Goal: Task Accomplishment & Management: Complete application form

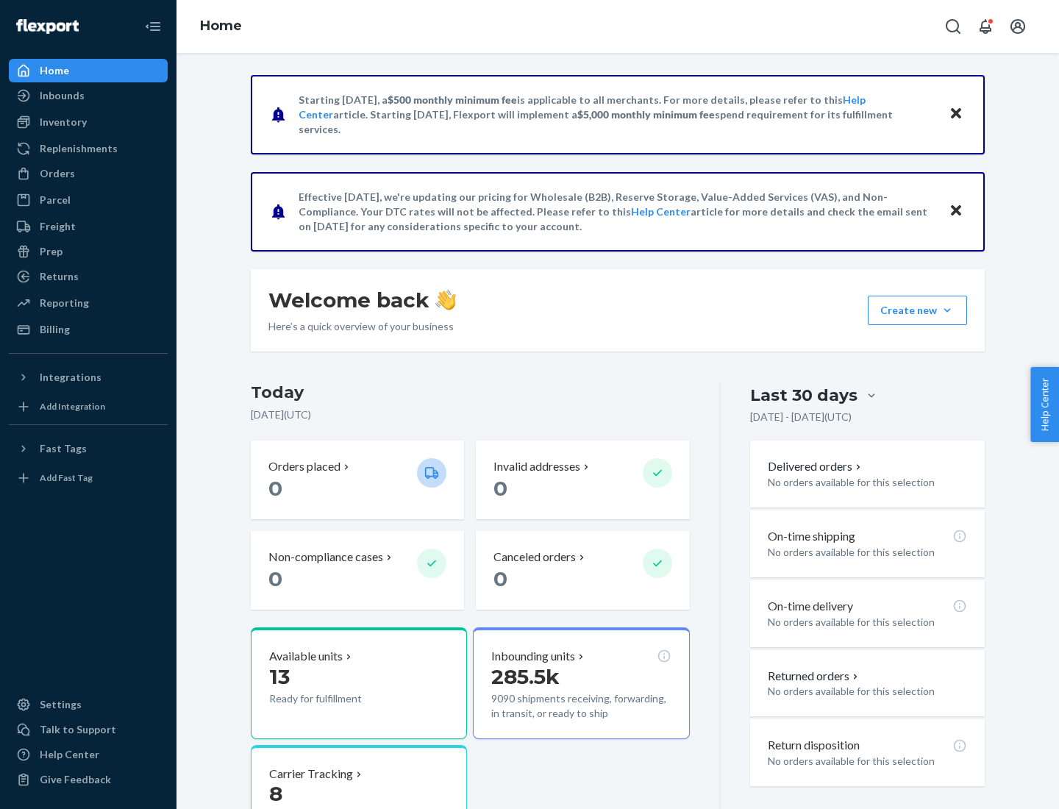
click at [948, 310] on button "Create new Create new inbound Create new order Create new product" at bounding box center [917, 310] width 99 height 29
click at [88, 96] on div "Inbounds" at bounding box center [88, 95] width 156 height 21
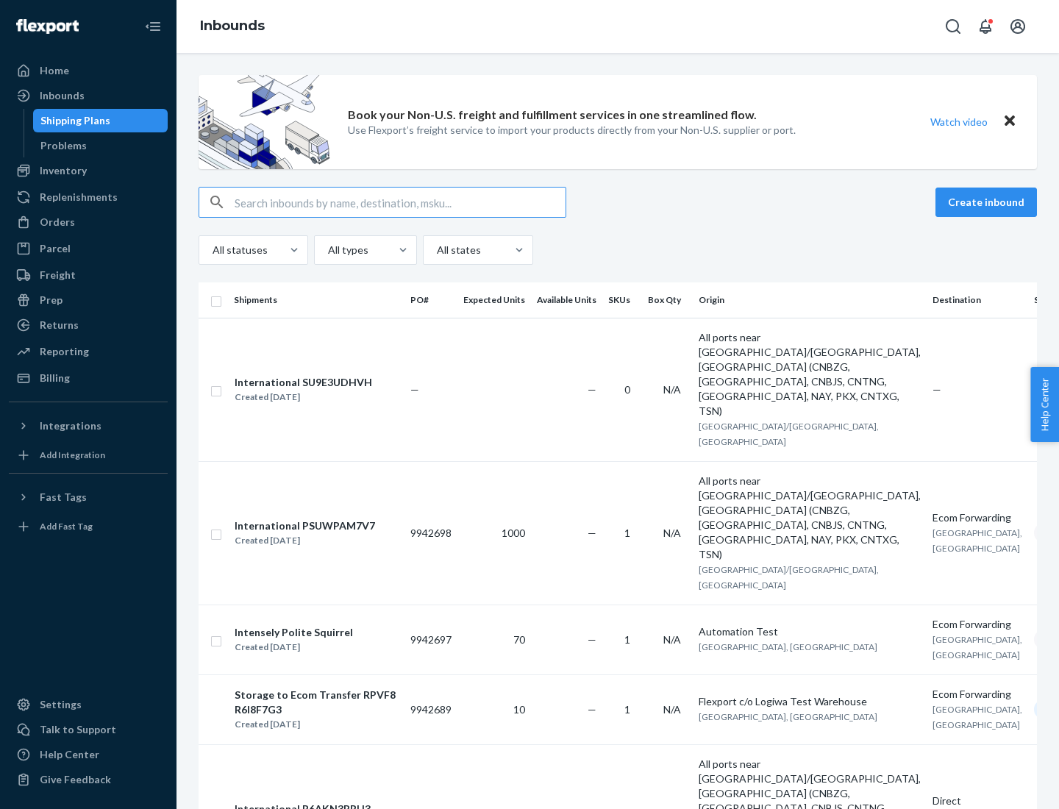
click at [989, 202] on button "Create inbound" at bounding box center [987, 202] width 102 height 29
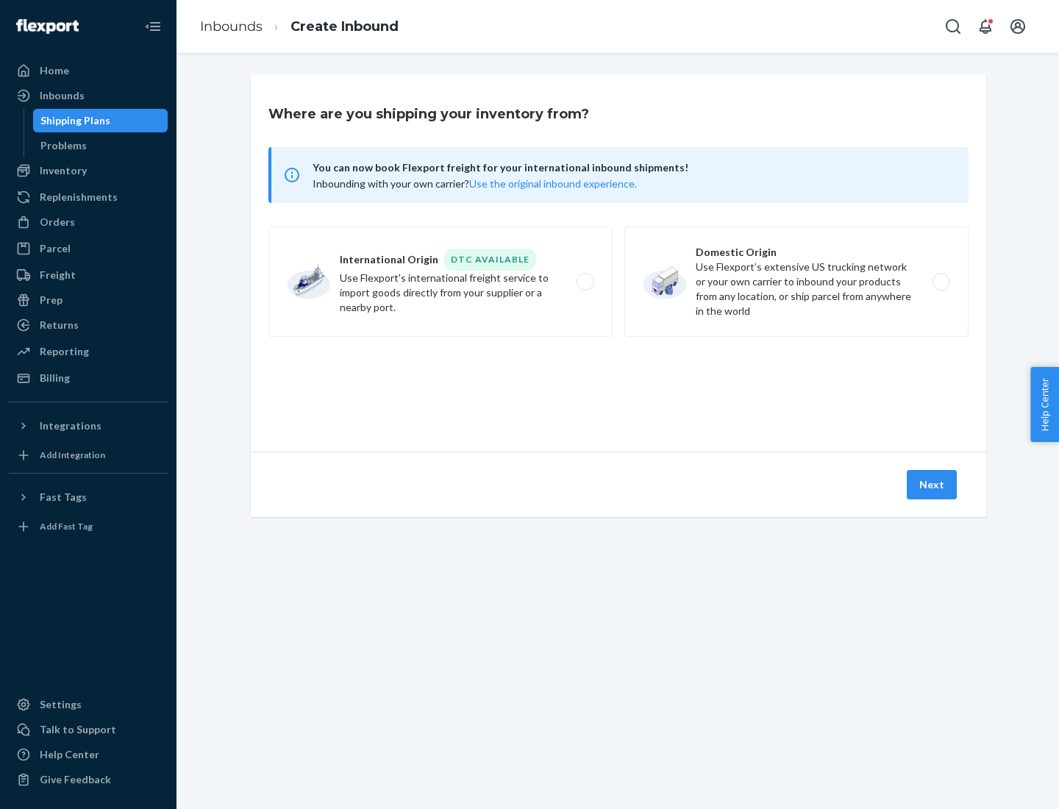
click at [797, 282] on label "Domestic Origin Use Flexport’s extensive US trucking network or your own carrie…" at bounding box center [797, 282] width 344 height 110
click at [941, 282] on input "Domestic Origin Use Flexport’s extensive US trucking network or your own carrie…" at bounding box center [946, 282] width 10 height 10
radio input "true"
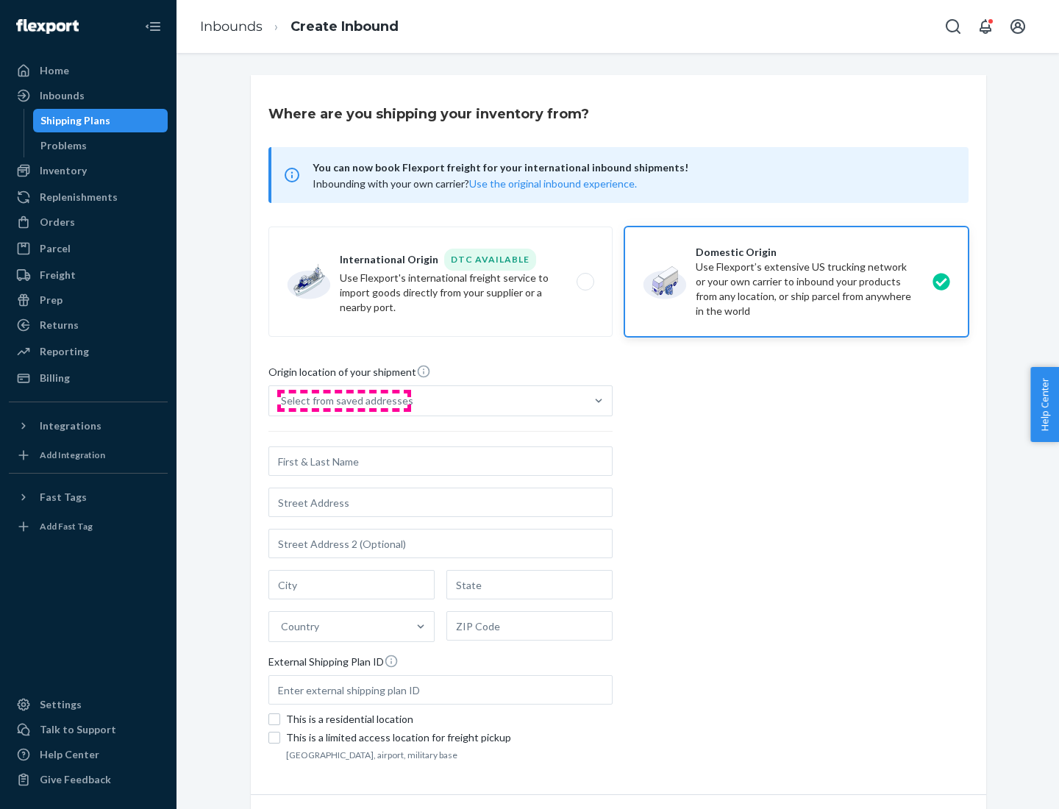
click at [344, 401] on div "Select from saved addresses" at bounding box center [347, 401] width 132 height 15
click at [283, 401] on input "Select from saved addresses" at bounding box center [281, 401] width 1 height 15
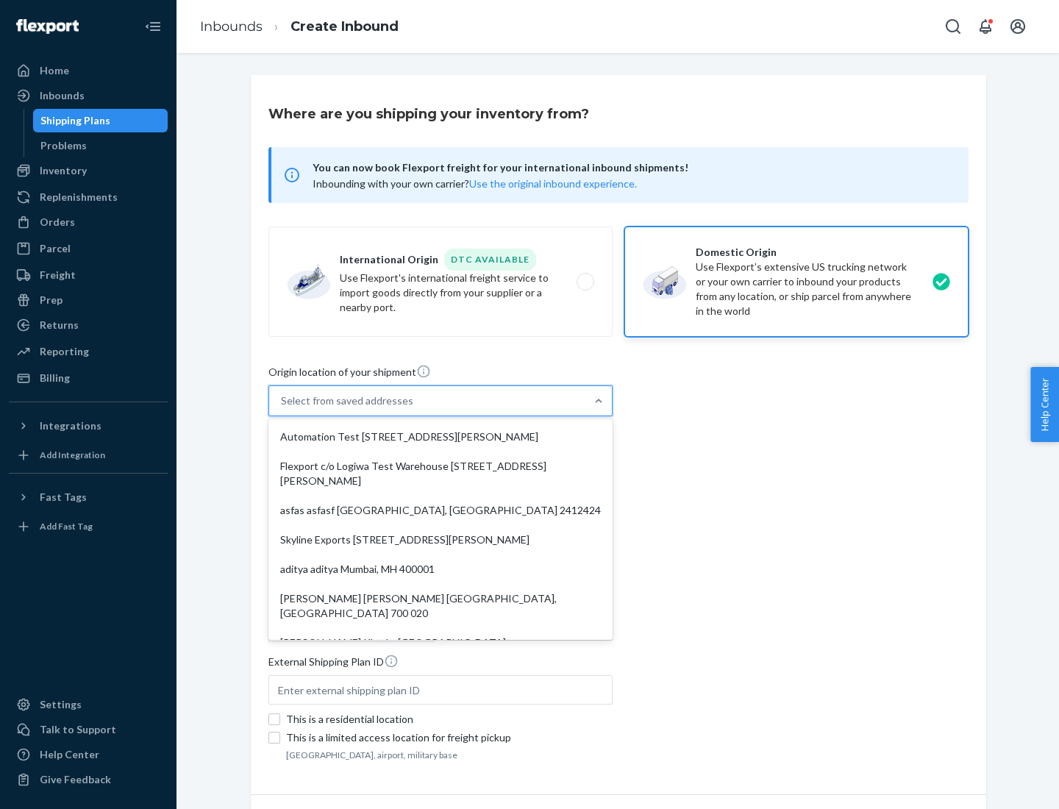
scroll to position [6, 0]
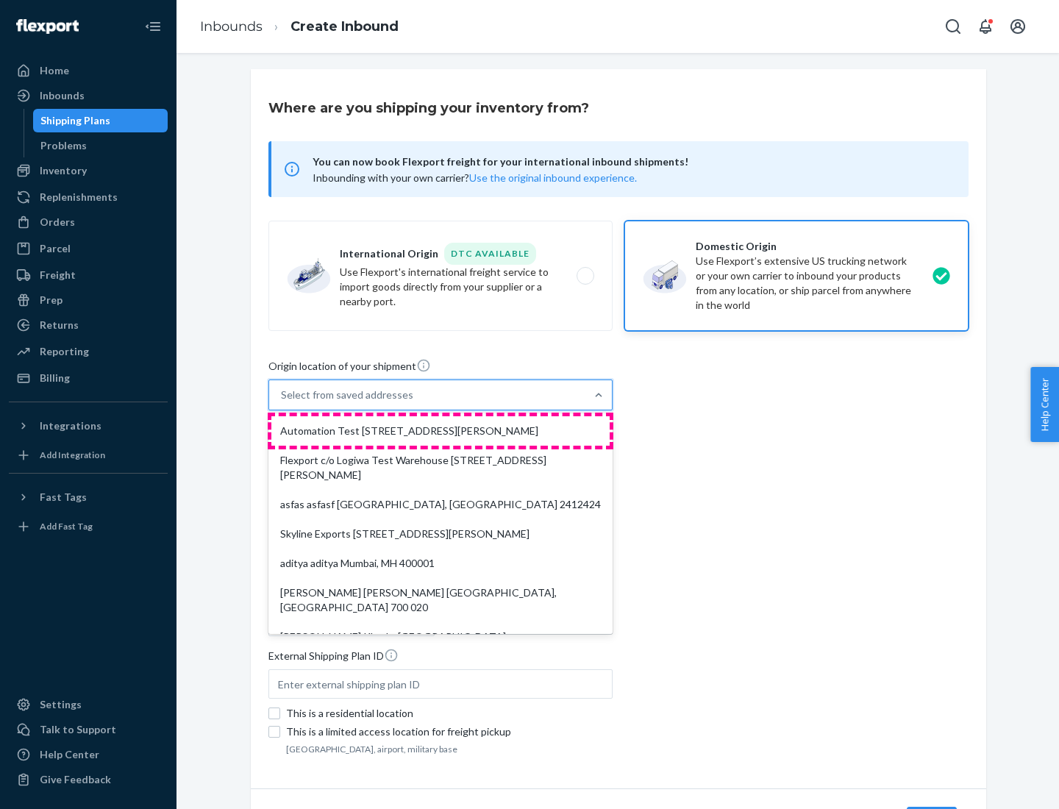
click at [441, 431] on div "Automation Test [STREET_ADDRESS][PERSON_NAME]" at bounding box center [440, 430] width 338 height 29
click at [283, 402] on input "option Automation Test [STREET_ADDRESS][PERSON_NAME]. 9 results available. Use …" at bounding box center [281, 395] width 1 height 15
type input "Automation Test"
type input "9th Floor"
type input "[GEOGRAPHIC_DATA]"
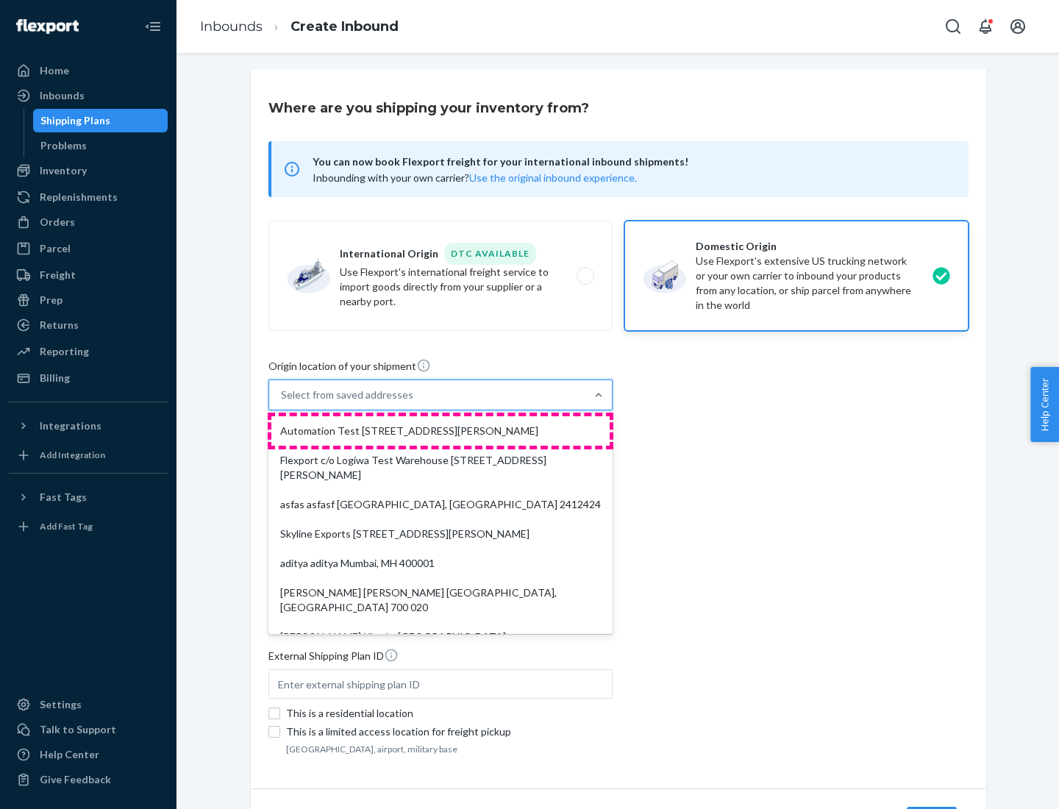
type input "CA"
type input "94104"
type input "[STREET_ADDRESS][PERSON_NAME]"
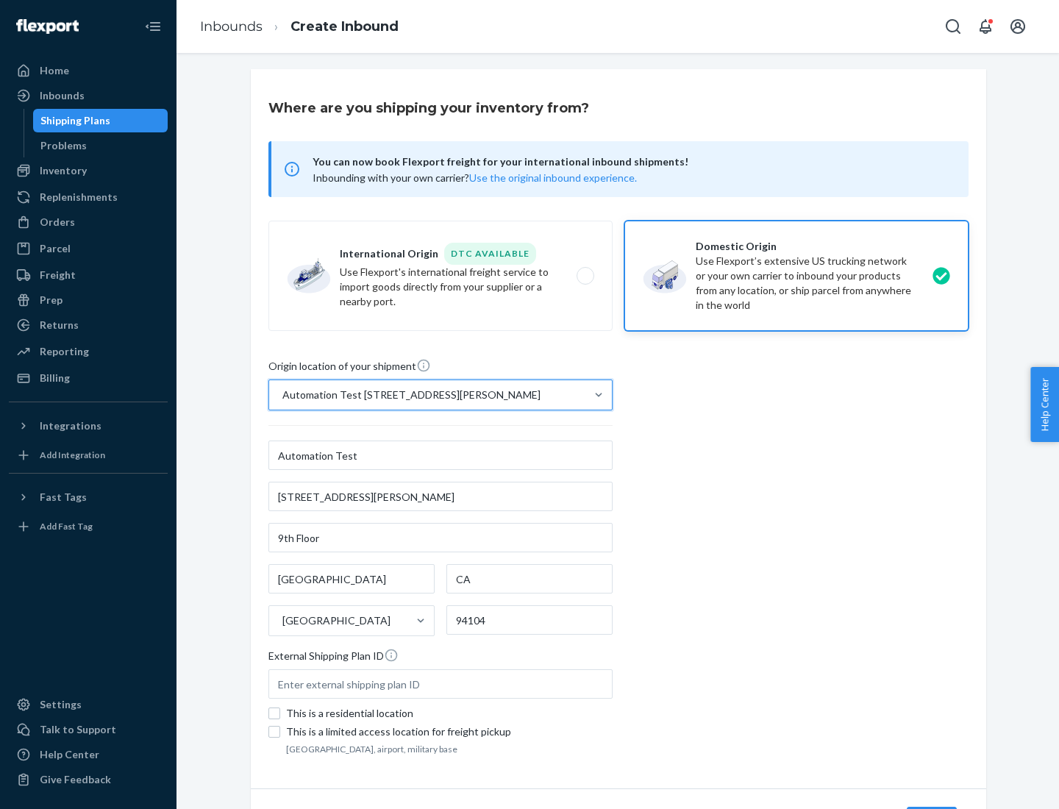
scroll to position [86, 0]
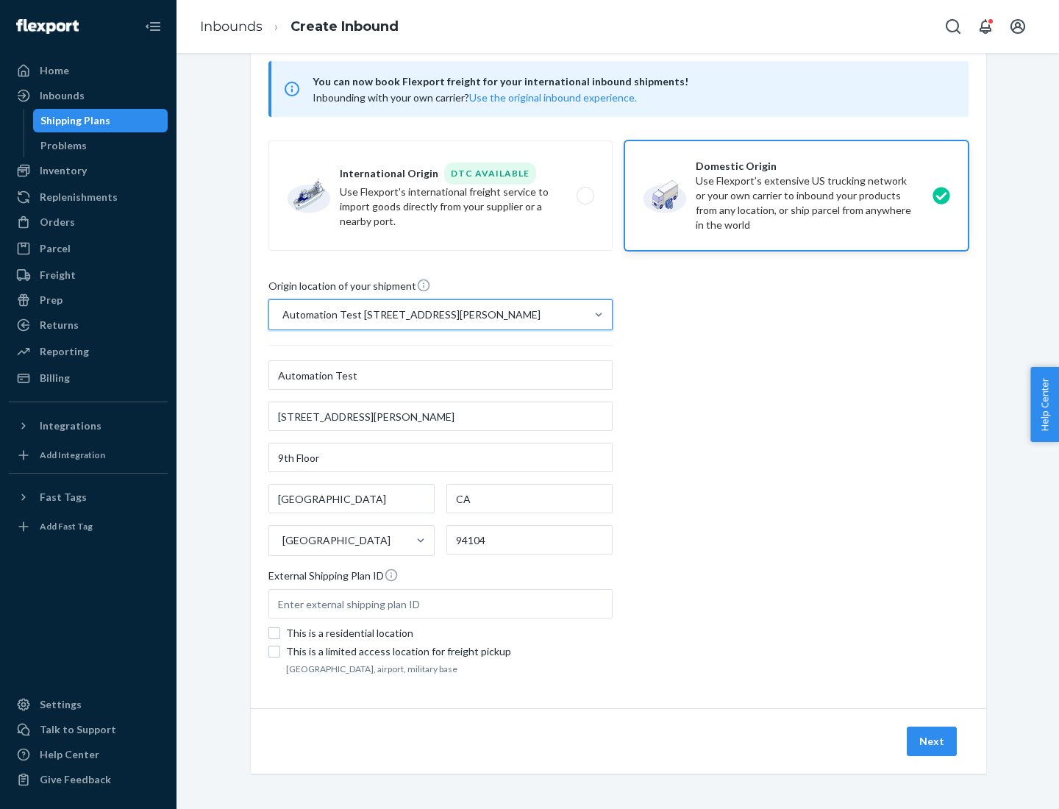
click at [933, 742] on button "Next" at bounding box center [932, 741] width 50 height 29
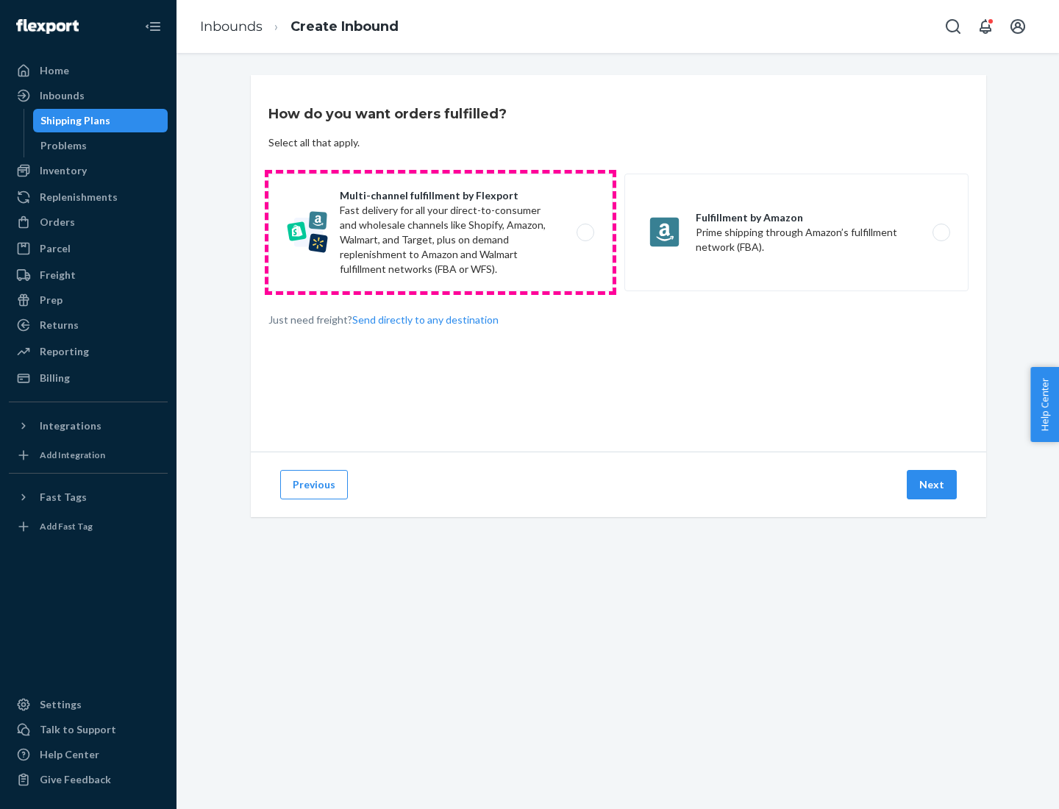
click at [441, 232] on label "Multi-channel fulfillment by Flexport Fast delivery for all your direct-to-cons…" at bounding box center [441, 233] width 344 height 118
click at [585, 232] on input "Multi-channel fulfillment by Flexport Fast delivery for all your direct-to-cons…" at bounding box center [590, 233] width 10 height 10
radio input "true"
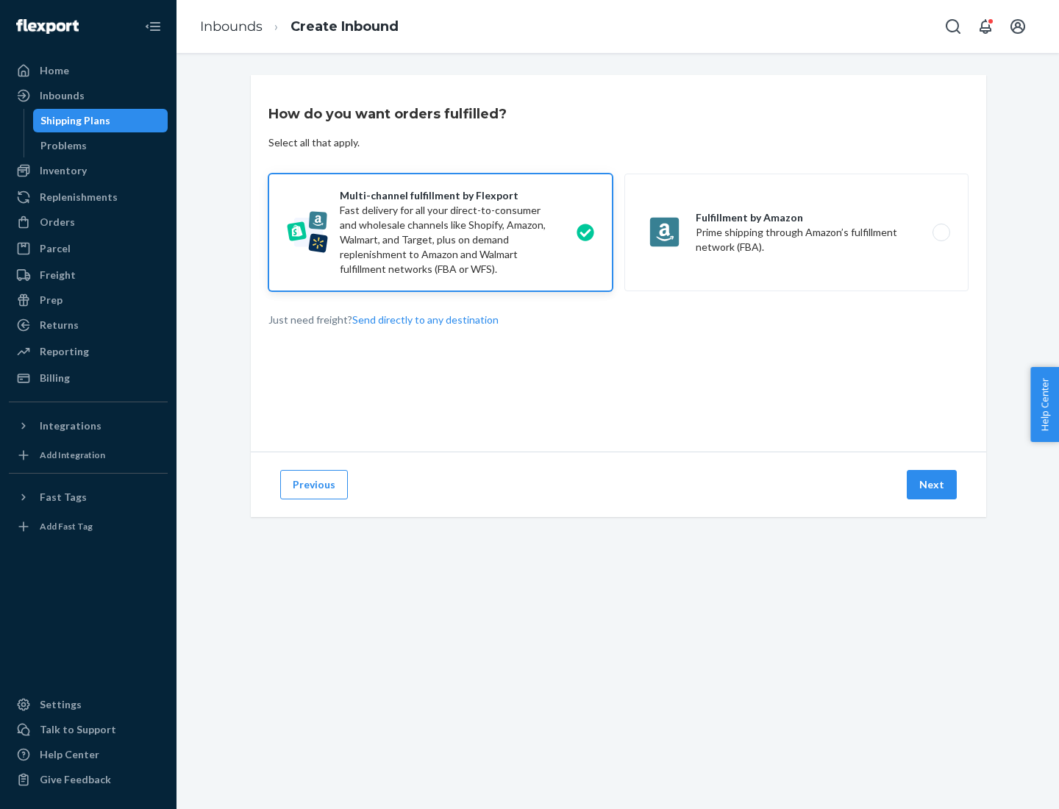
click at [933, 485] on button "Next" at bounding box center [932, 484] width 50 height 29
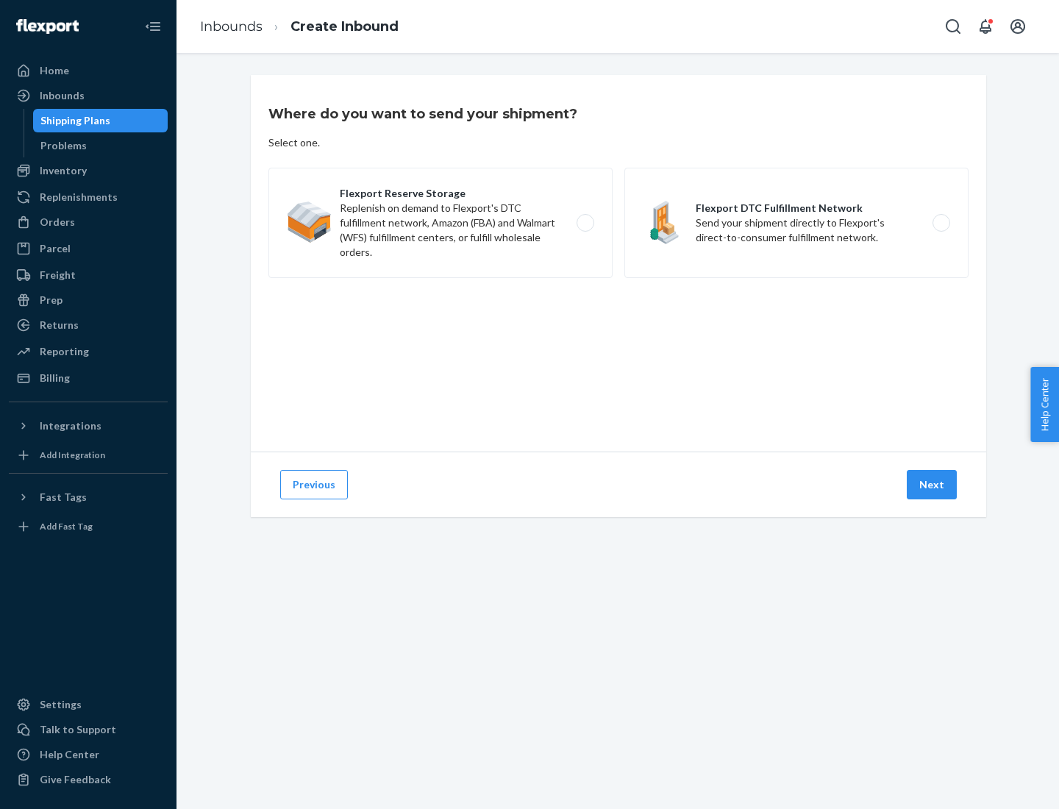
click at [797, 223] on label "Flexport DTC Fulfillment Network Send your shipment directly to Flexport's dire…" at bounding box center [797, 223] width 344 height 110
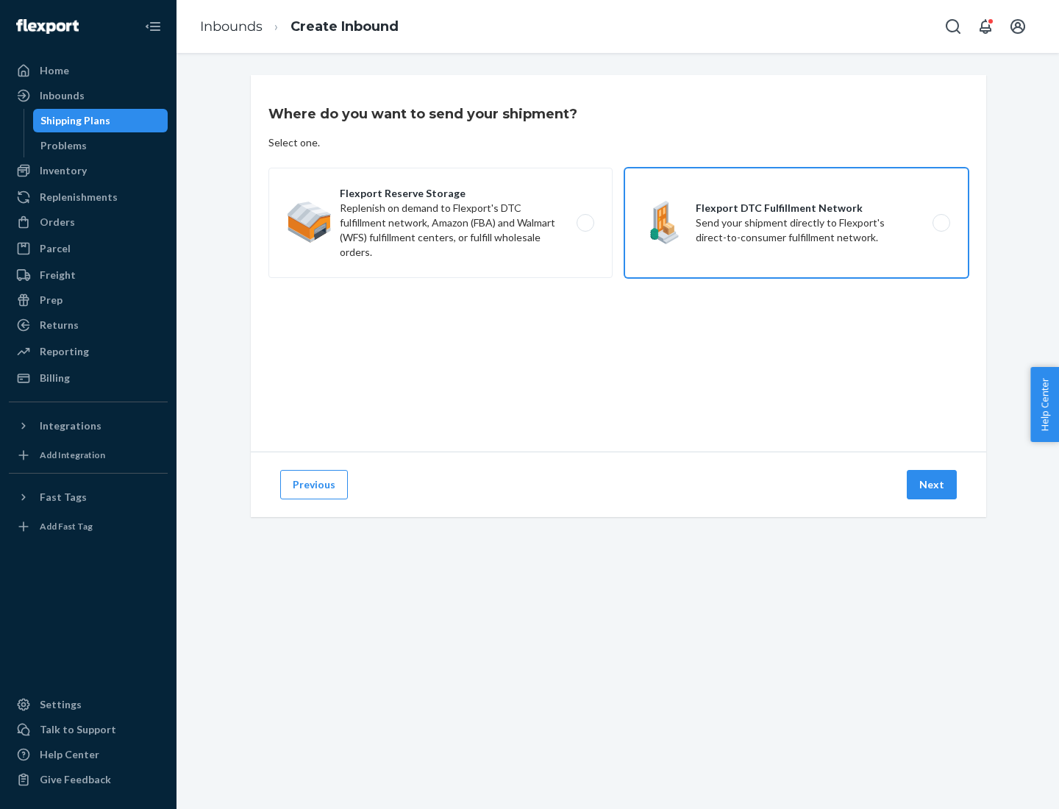
click at [941, 223] on input "Flexport DTC Fulfillment Network Send your shipment directly to Flexport's dire…" at bounding box center [946, 224] width 10 height 10
radio input "true"
click at [933, 485] on button "Next" at bounding box center [932, 484] width 50 height 29
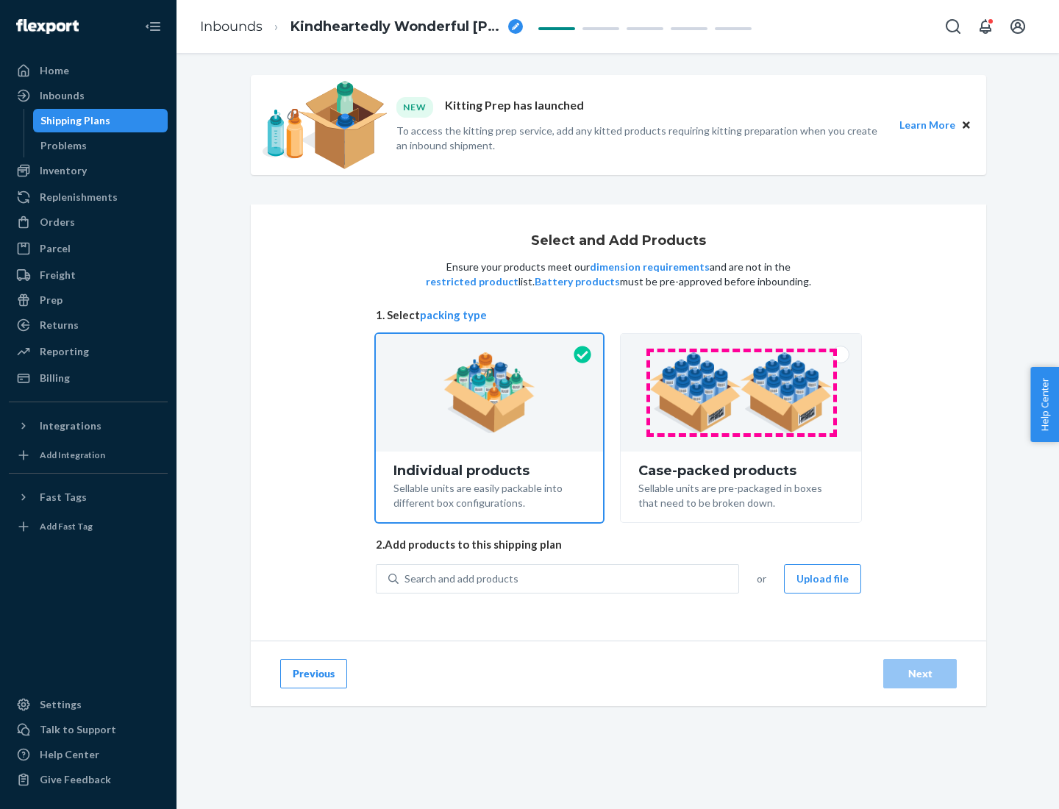
click at [742, 393] on img at bounding box center [741, 392] width 183 height 81
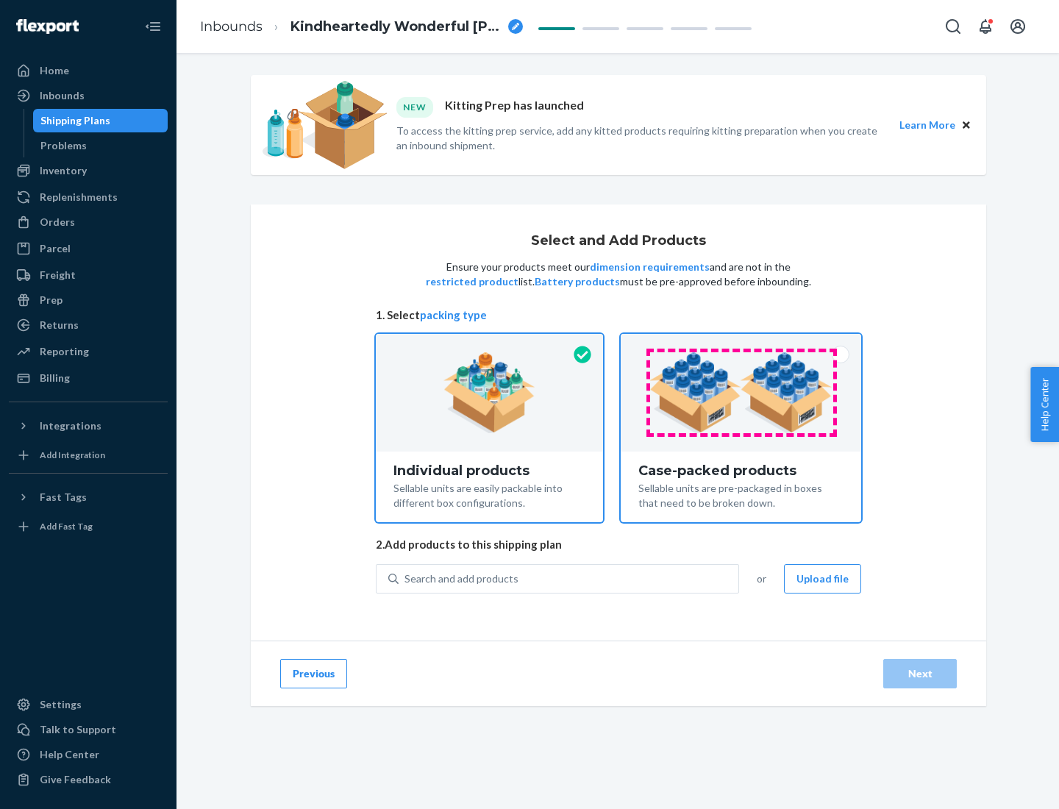
click at [742, 344] on input "Case-packed products Sellable units are pre-packaged in boxes that need to be b…" at bounding box center [741, 339] width 10 height 10
radio input "true"
radio input "false"
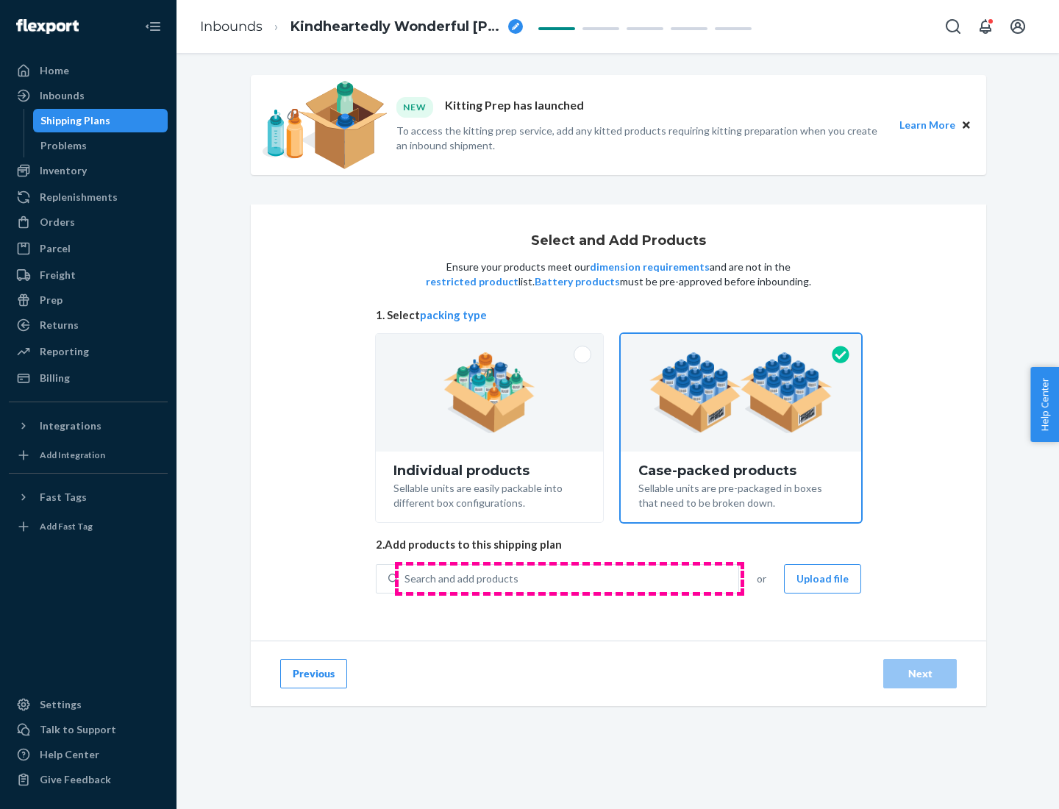
click at [569, 578] on div "Search and add products" at bounding box center [569, 579] width 340 height 26
click at [406, 578] on input "Search and add products" at bounding box center [405, 579] width 1 height 15
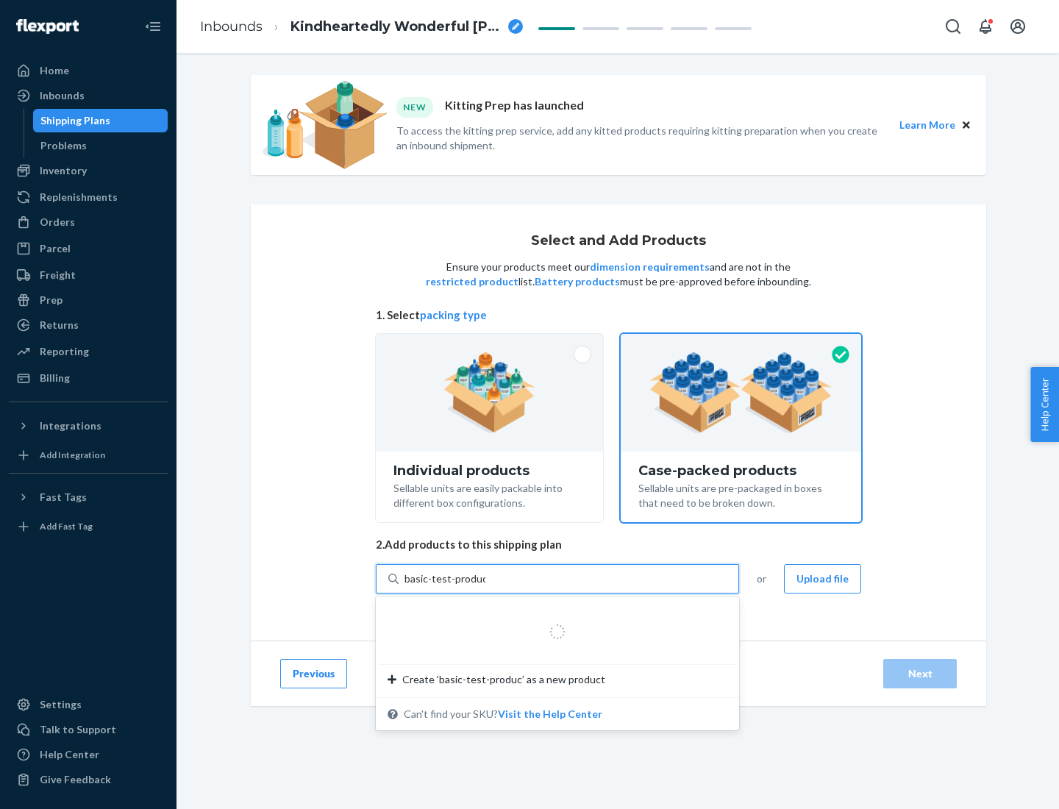
type input "basic-test-product-1"
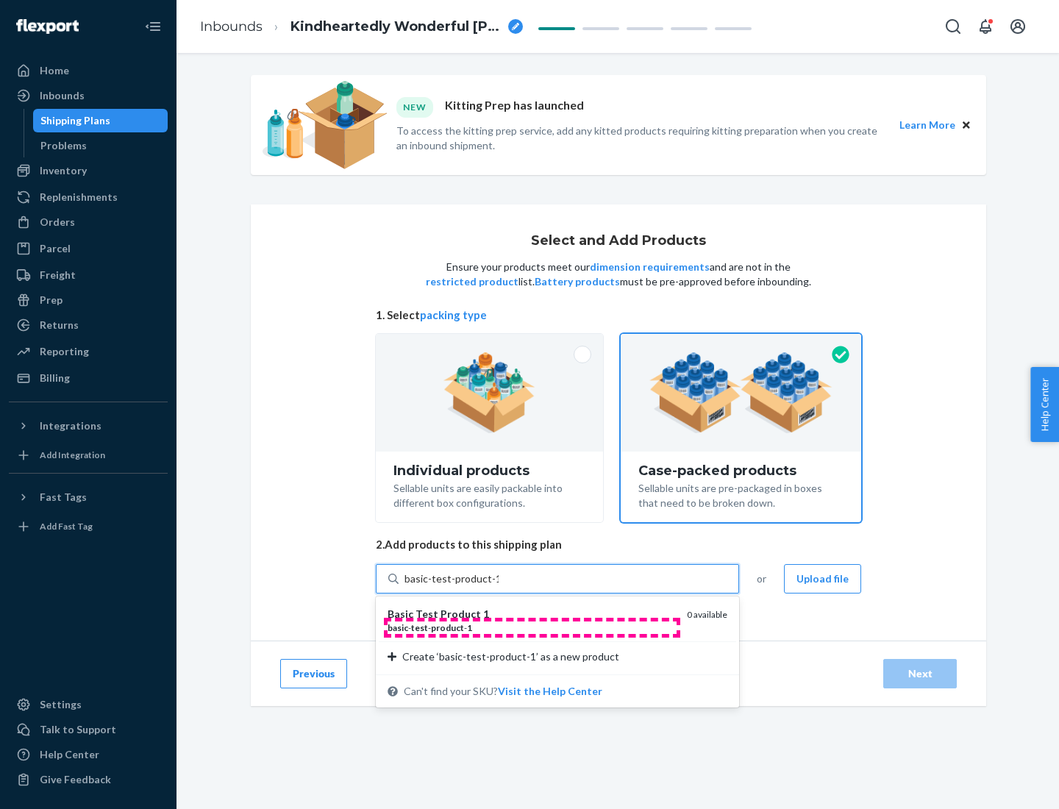
click at [532, 628] on div "basic - test - product - 1" at bounding box center [532, 628] width 288 height 13
click at [499, 586] on input "basic-test-product-1" at bounding box center [452, 579] width 94 height 15
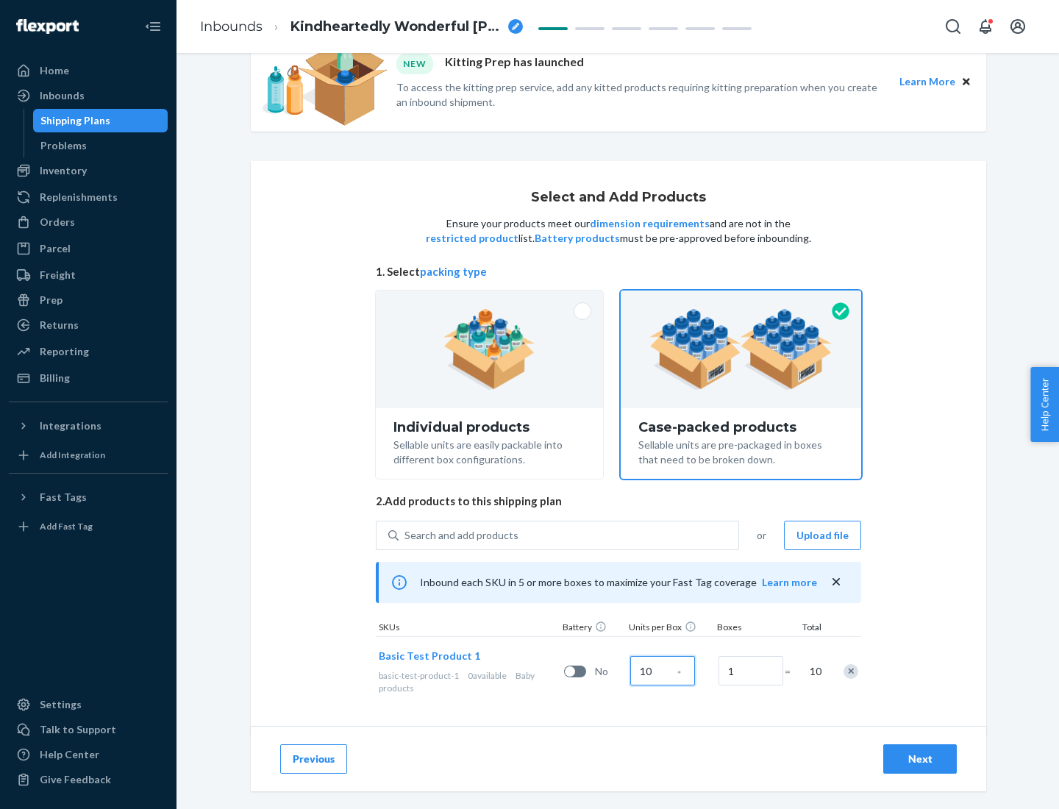
scroll to position [53, 0]
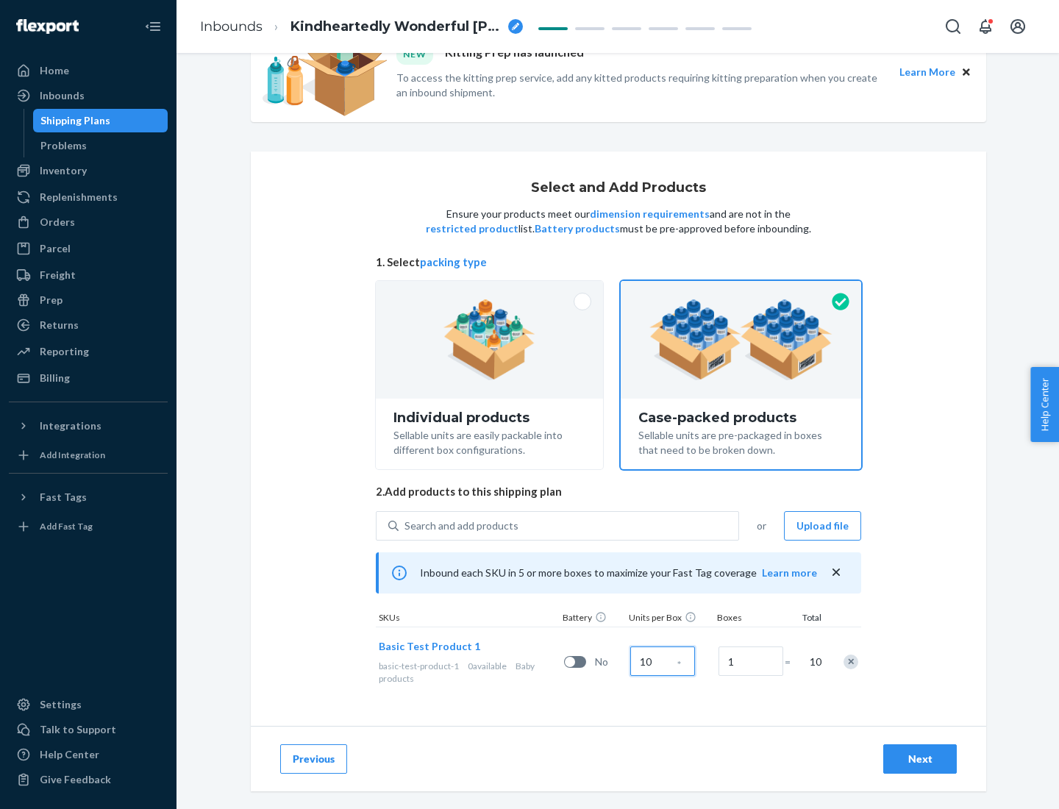
type input "10"
type input "7"
click at [920, 759] on div "Next" at bounding box center [920, 759] width 49 height 15
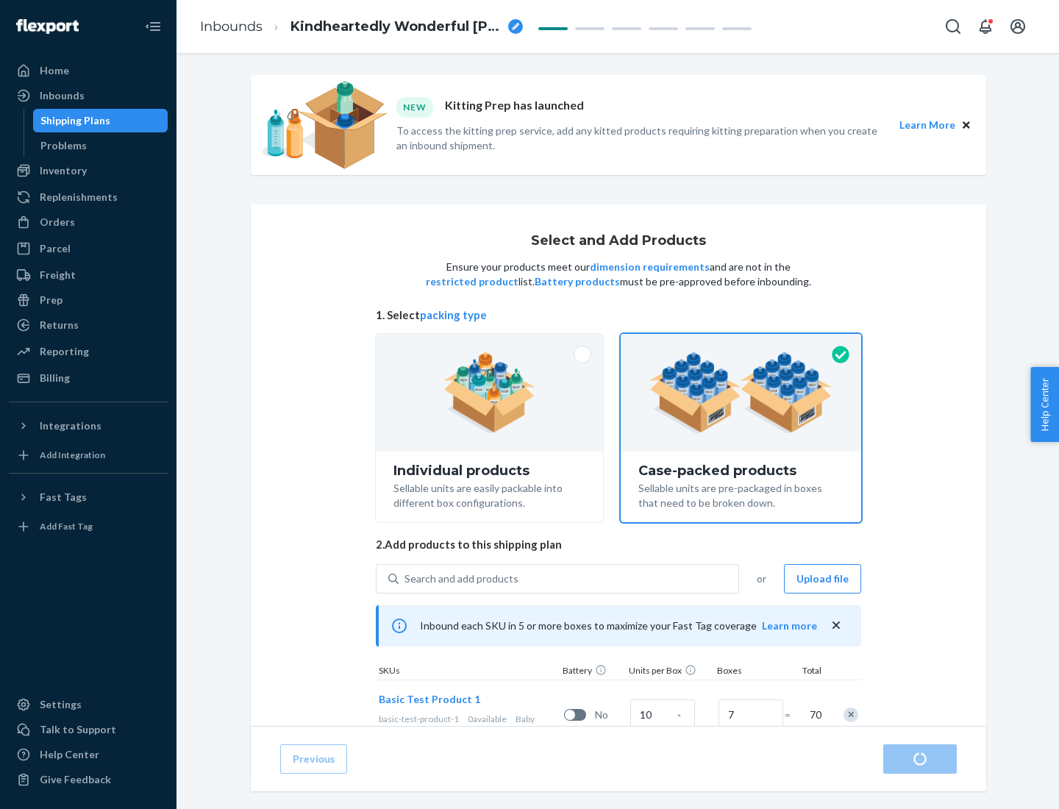
radio input "true"
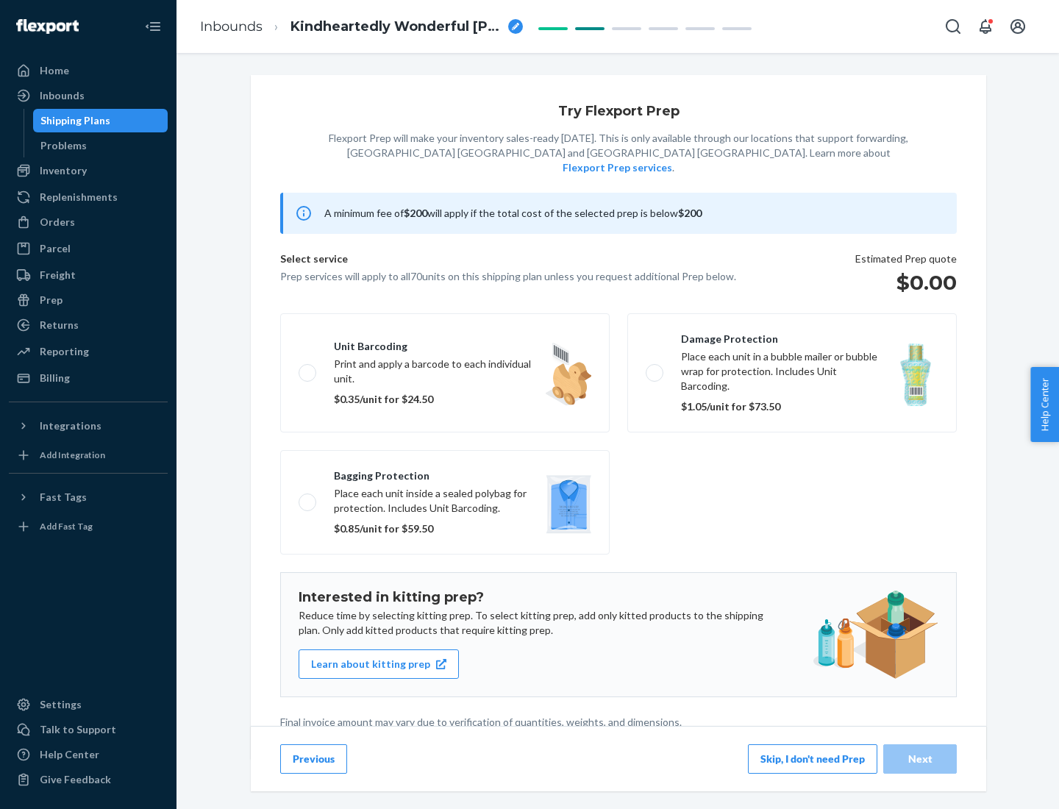
scroll to position [4, 0]
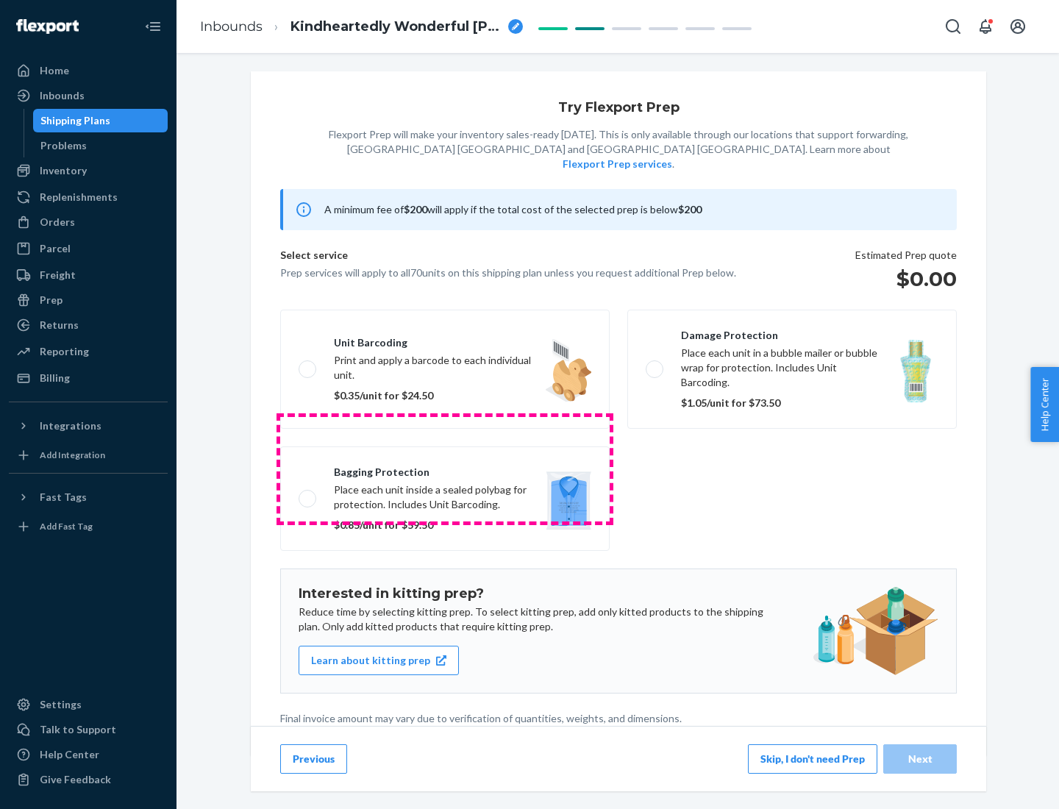
click at [445, 469] on label "Bagging protection Place each unit inside a sealed polybag for protection. Incl…" at bounding box center [445, 499] width 330 height 104
click at [308, 494] on input "Bagging protection Place each unit inside a sealed polybag for protection. Incl…" at bounding box center [304, 499] width 10 height 10
checkbox input "true"
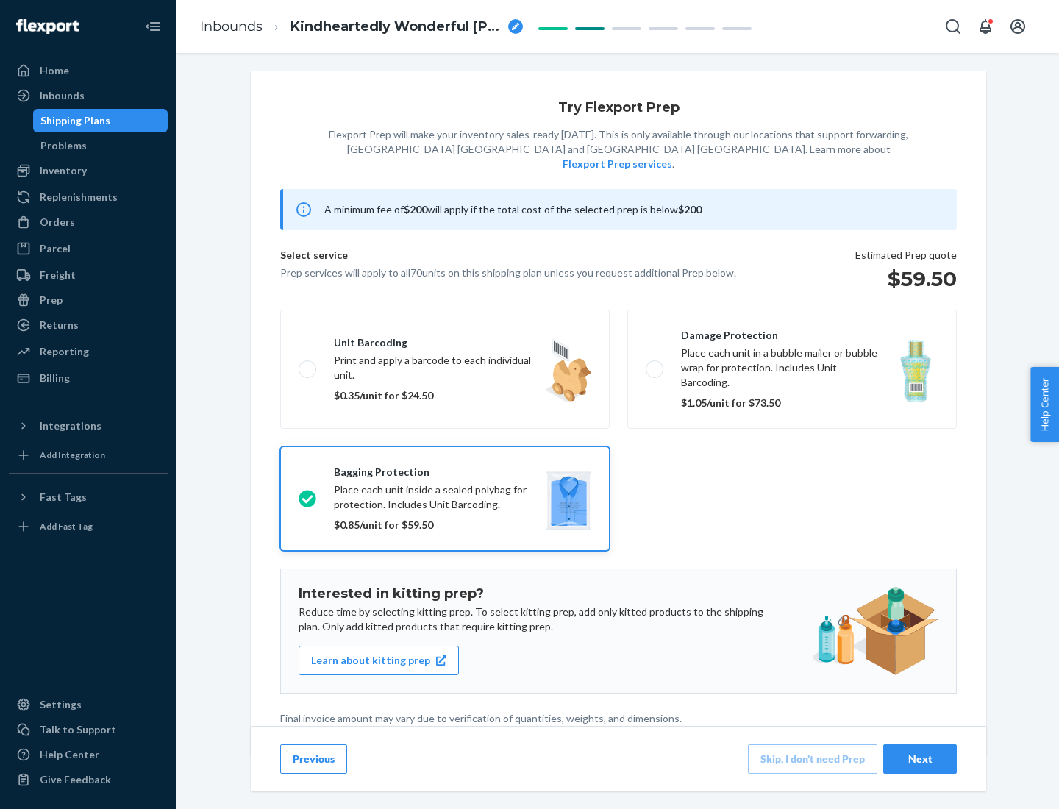
click at [920, 759] on div "Next" at bounding box center [920, 759] width 49 height 15
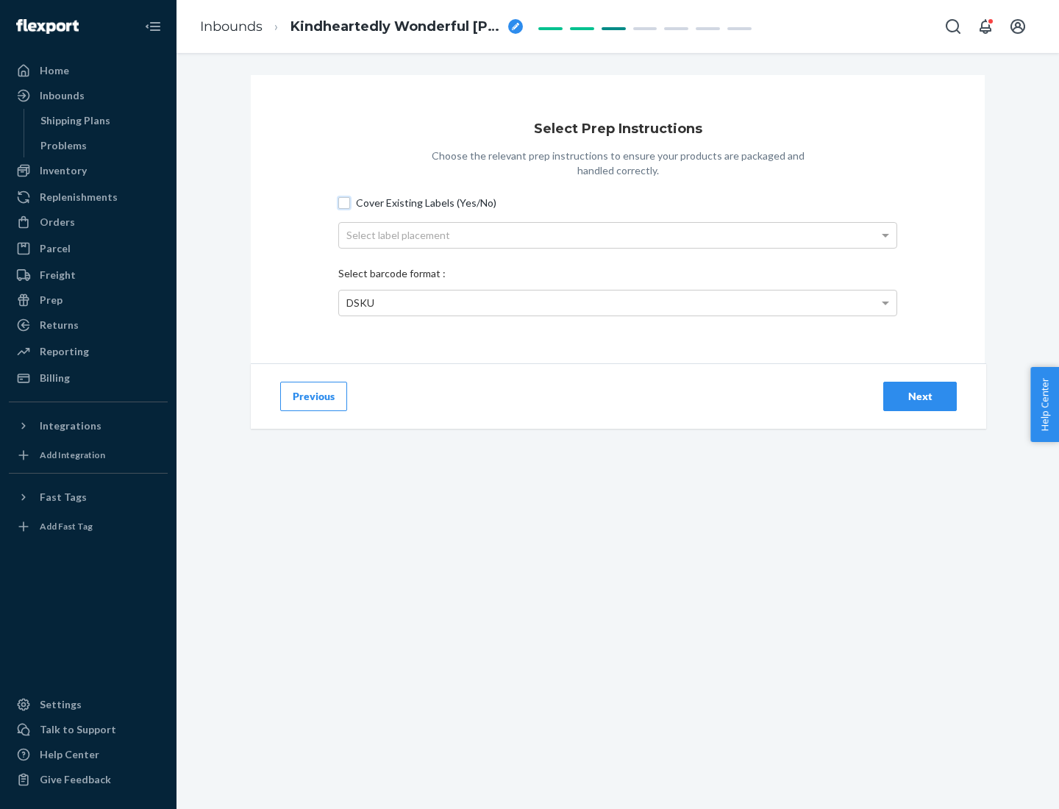
click at [344, 202] on input "Cover Existing Labels (Yes/No)" at bounding box center [344, 203] width 12 height 12
checkbox input "true"
click at [618, 235] on div "Select label placement" at bounding box center [618, 235] width 558 height 25
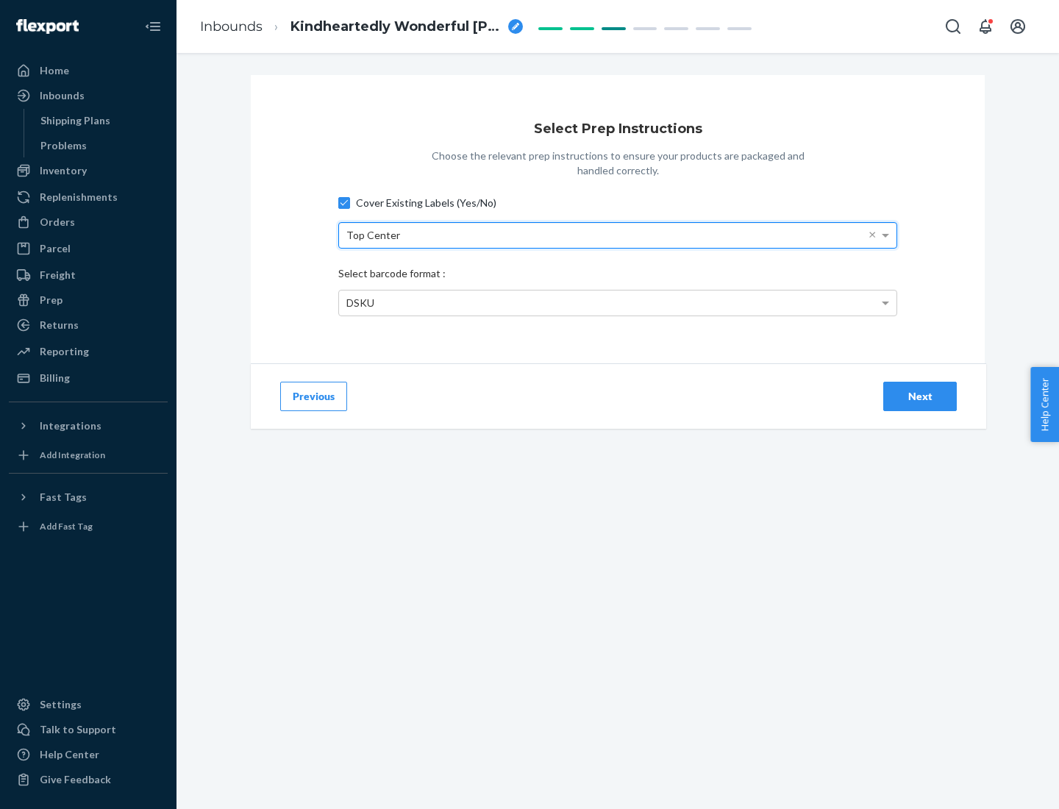
click at [618, 302] on div "DSKU" at bounding box center [618, 303] width 558 height 25
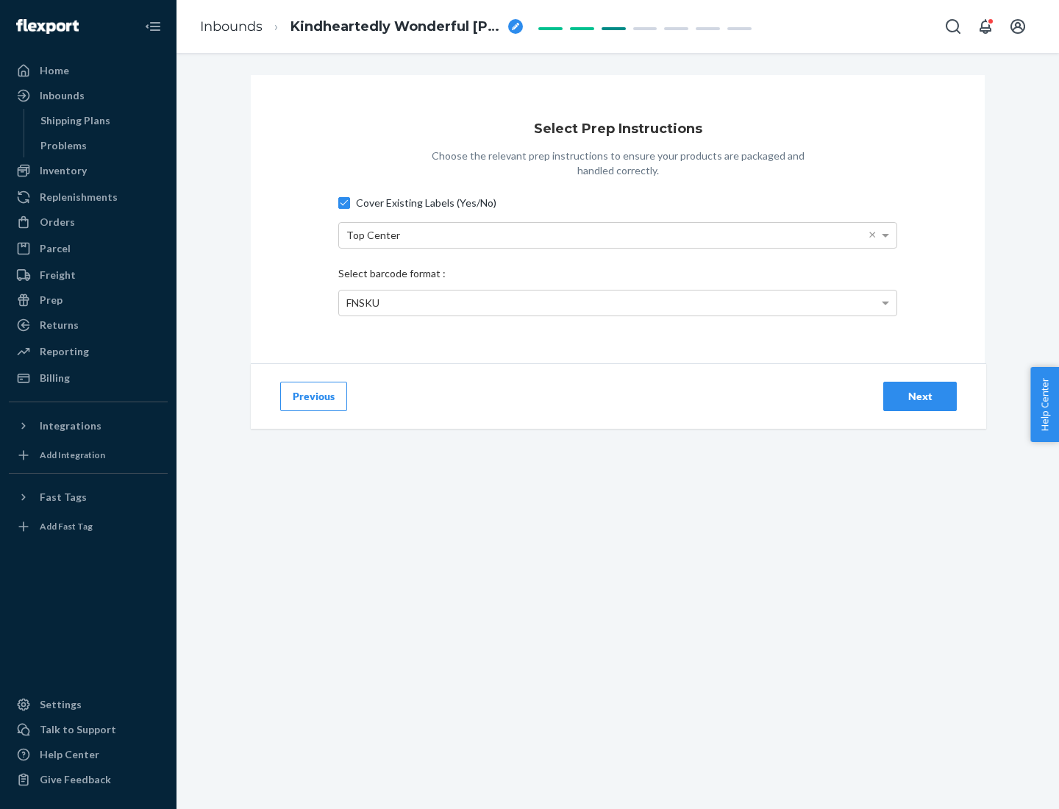
click at [920, 396] on div "Next" at bounding box center [920, 396] width 49 height 15
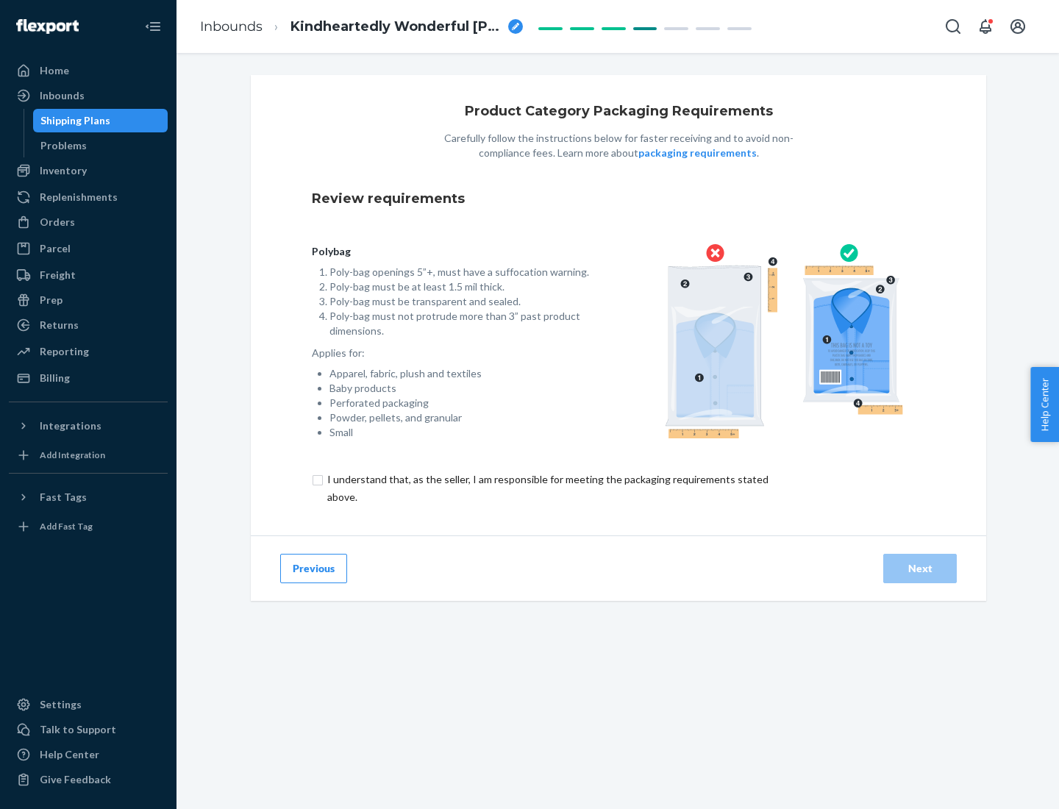
click at [547, 488] on input "checkbox" at bounding box center [556, 488] width 489 height 35
checkbox input "true"
click at [920, 568] on div "Next" at bounding box center [920, 568] width 49 height 15
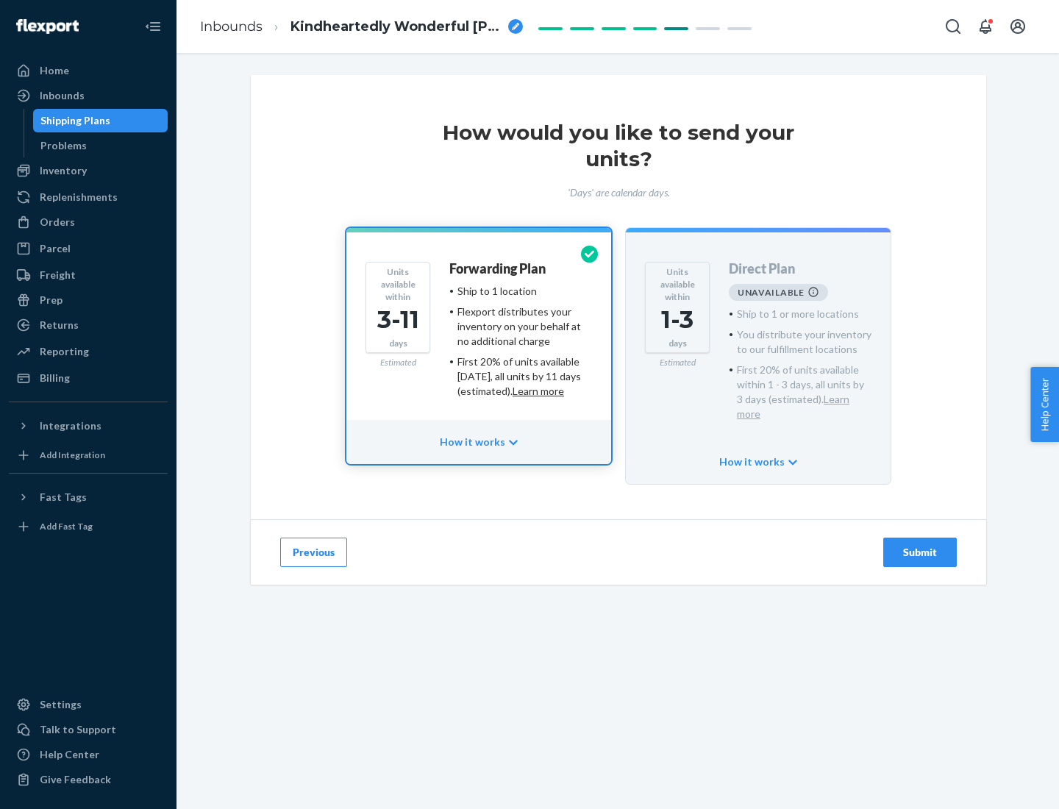
click at [499, 269] on h4 "Forwarding Plan" at bounding box center [498, 269] width 96 height 15
click at [920, 545] on div "Submit" at bounding box center [920, 552] width 49 height 15
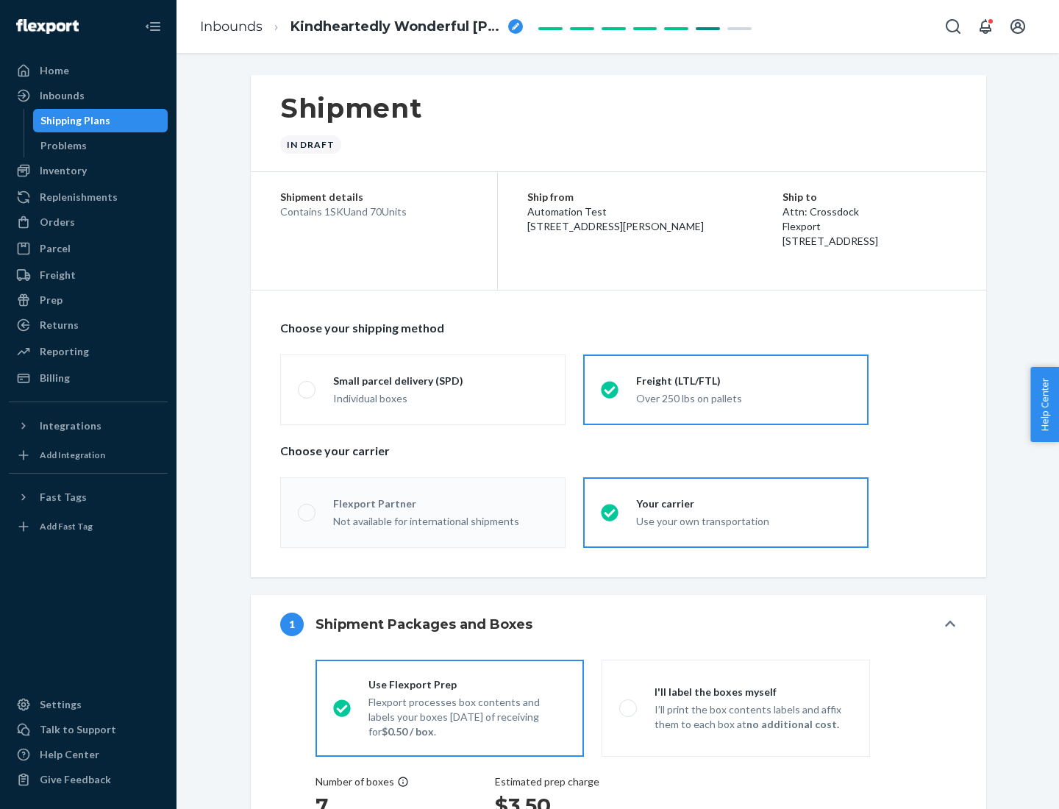
radio input "true"
radio input "false"
radio input "true"
radio input "false"
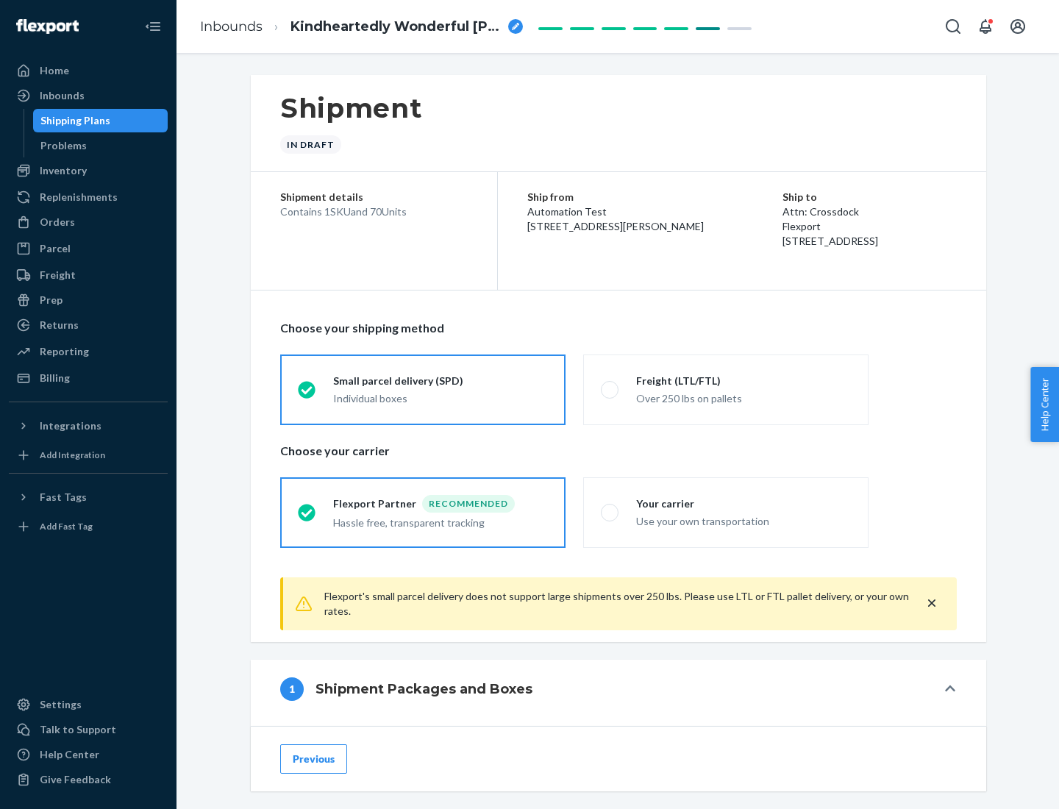
click at [726, 389] on div "Over 250 lbs on pallets" at bounding box center [743, 397] width 215 height 18
click at [611, 389] on input "Freight (LTL/FTL) Over 250 lbs on pallets" at bounding box center [606, 390] width 10 height 10
radio input "true"
radio input "false"
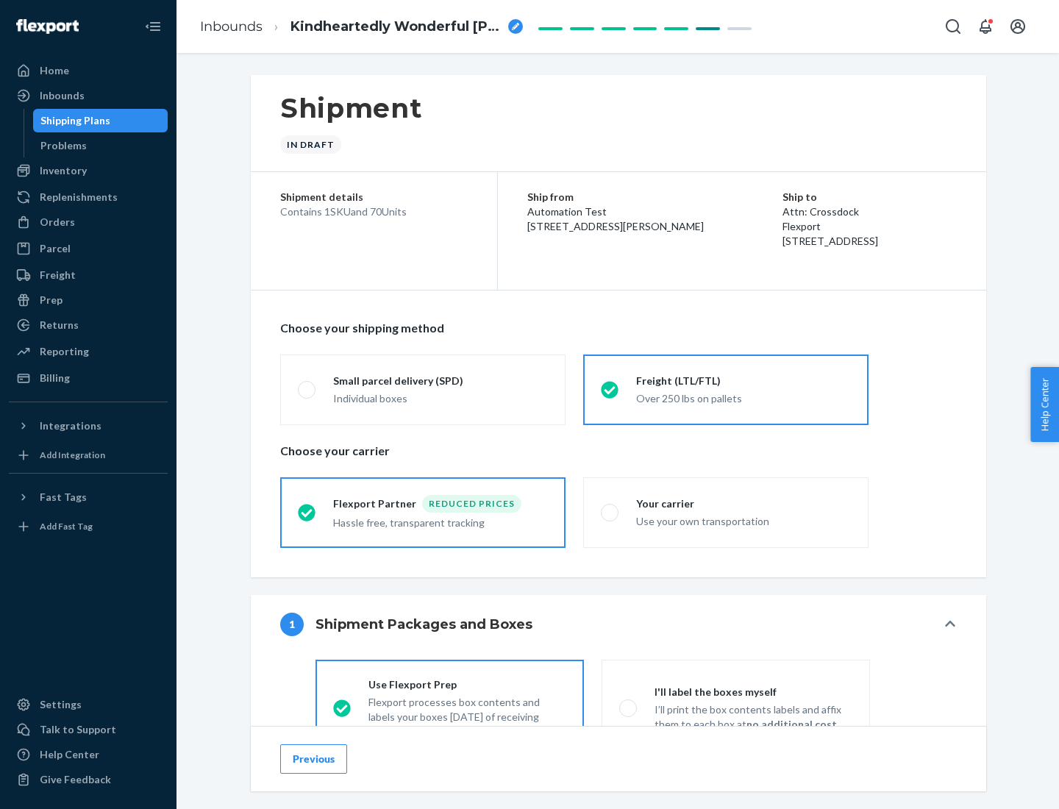
scroll to position [82, 0]
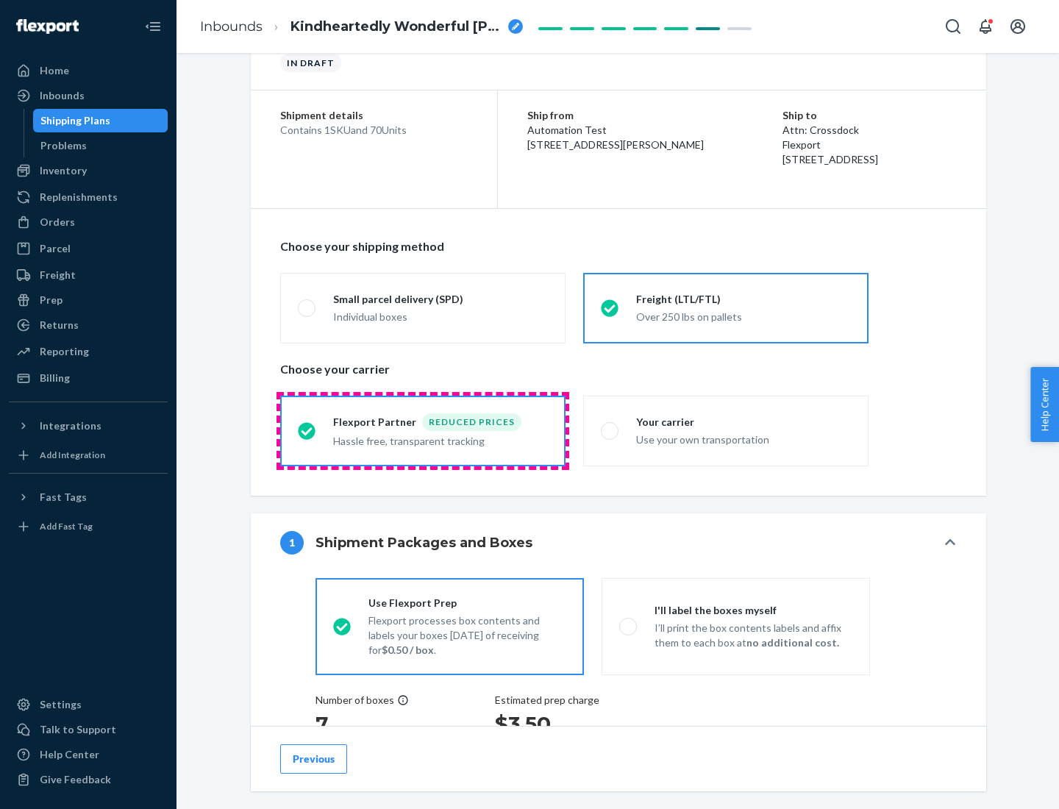
click at [423, 431] on div "Hassle free, transparent tracking" at bounding box center [440, 440] width 215 height 18
click at [308, 430] on input "Flexport Partner Reduced prices Hassle free, transparent tracking" at bounding box center [303, 431] width 10 height 10
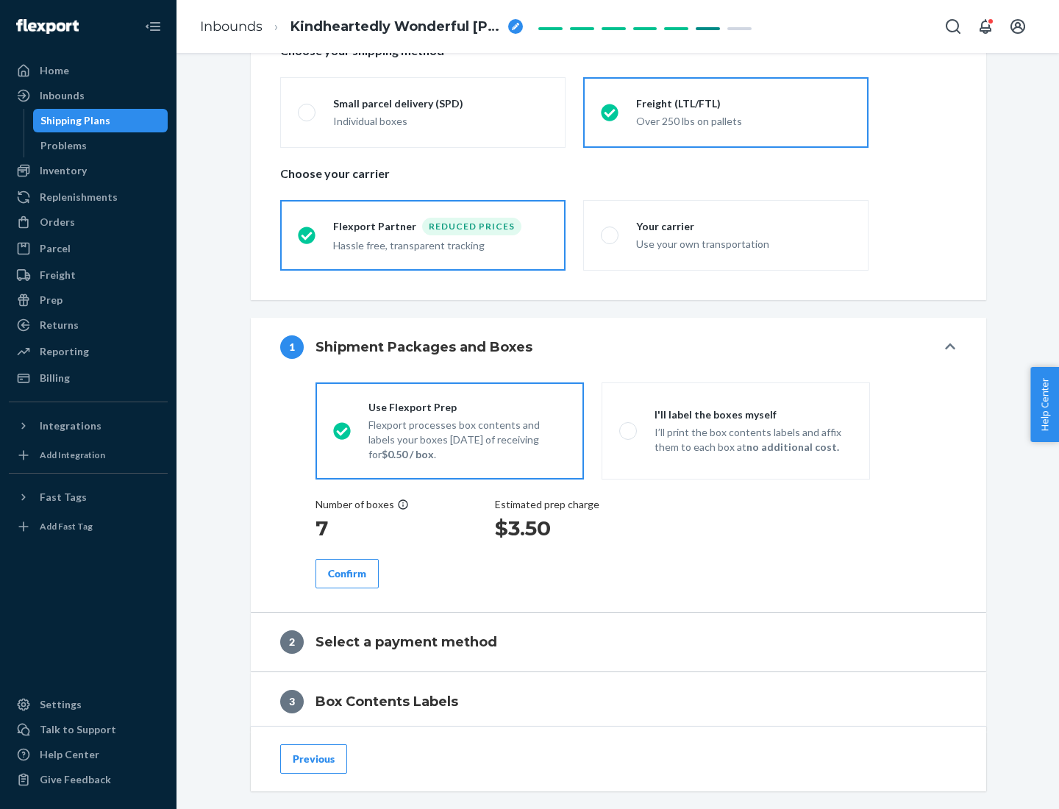
click at [736, 430] on p "I’ll print the box contents labels and affix them to each box at no additional …" at bounding box center [754, 439] width 198 height 29
click at [629, 430] on input "I'll label the boxes myself I’ll print the box contents labels and affix them t…" at bounding box center [624, 431] width 10 height 10
radio input "true"
radio input "false"
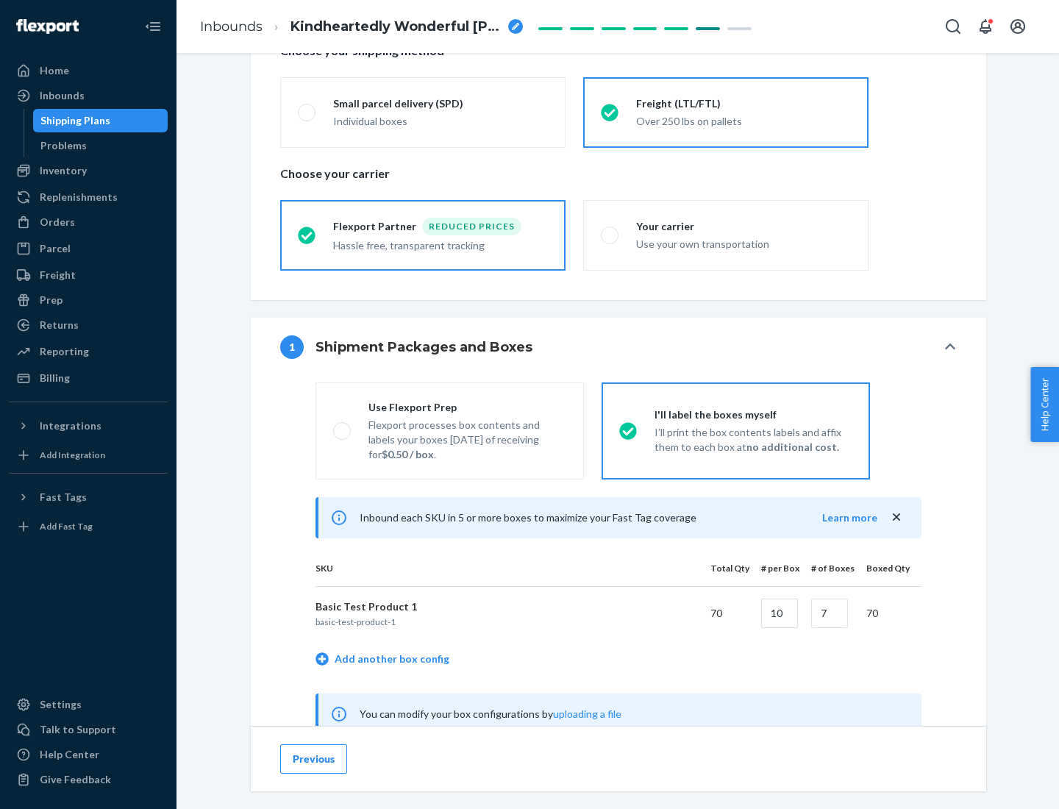
scroll to position [460, 0]
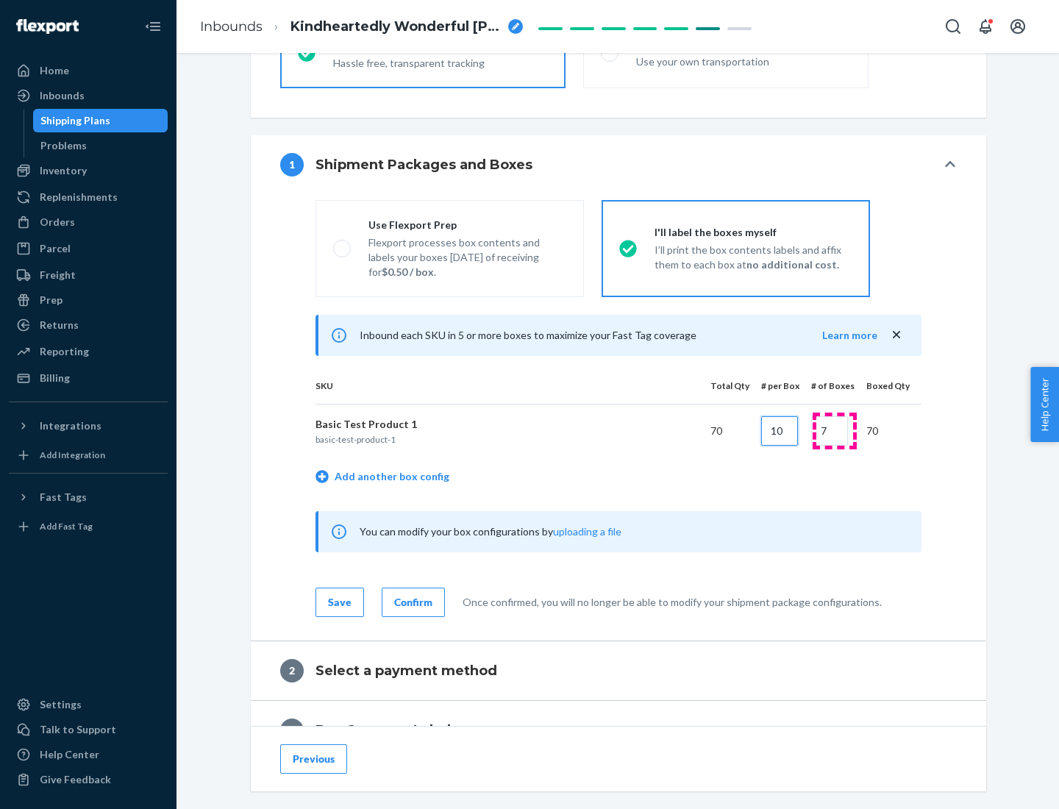
type input "10"
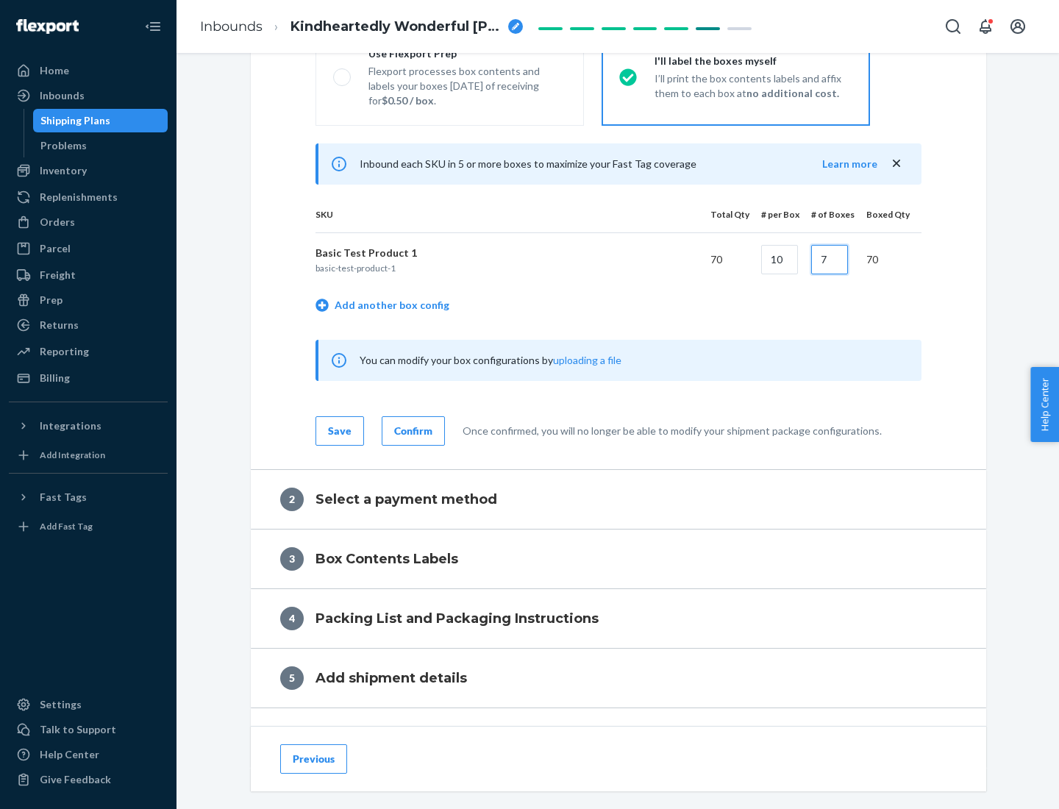
type input "7"
click at [411, 430] on div "Confirm" at bounding box center [413, 431] width 38 height 15
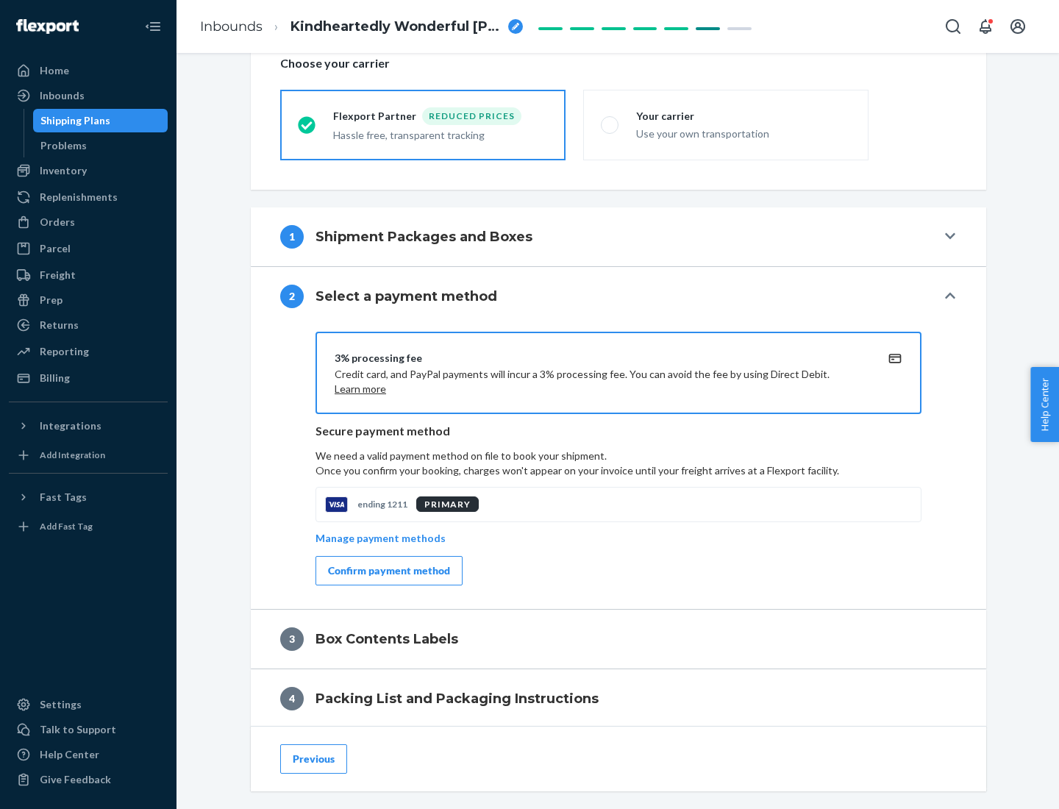
scroll to position [527, 0]
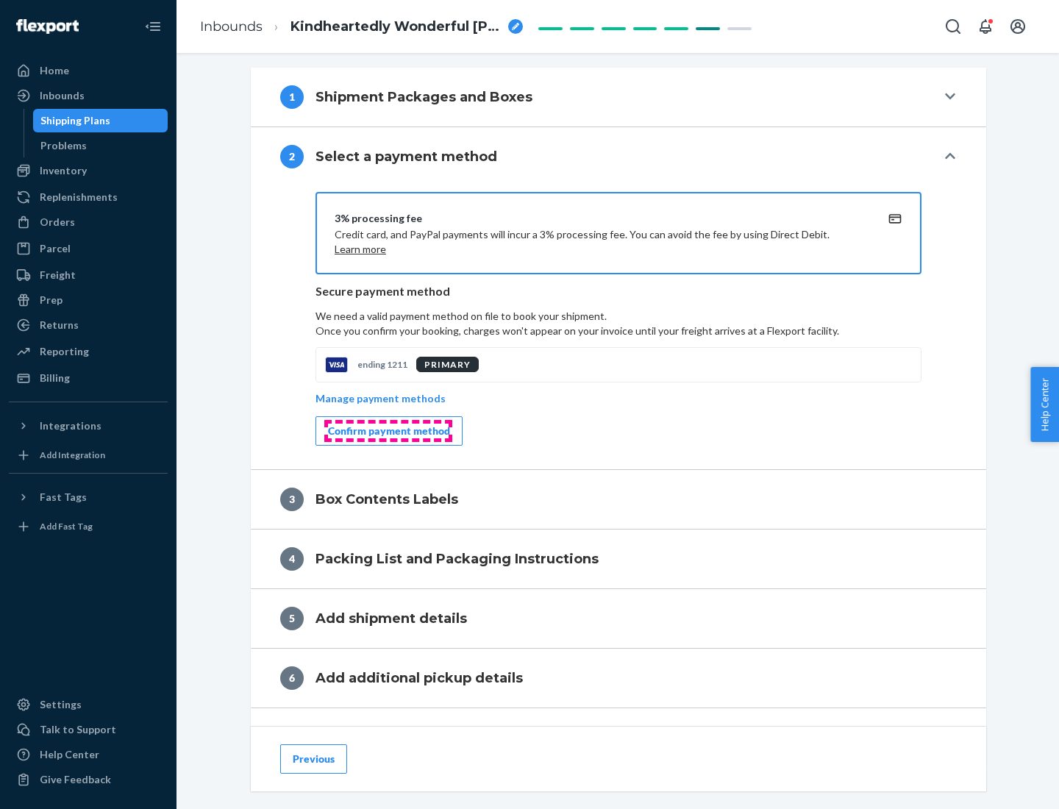
click at [388, 431] on div "Confirm payment method" at bounding box center [389, 431] width 122 height 15
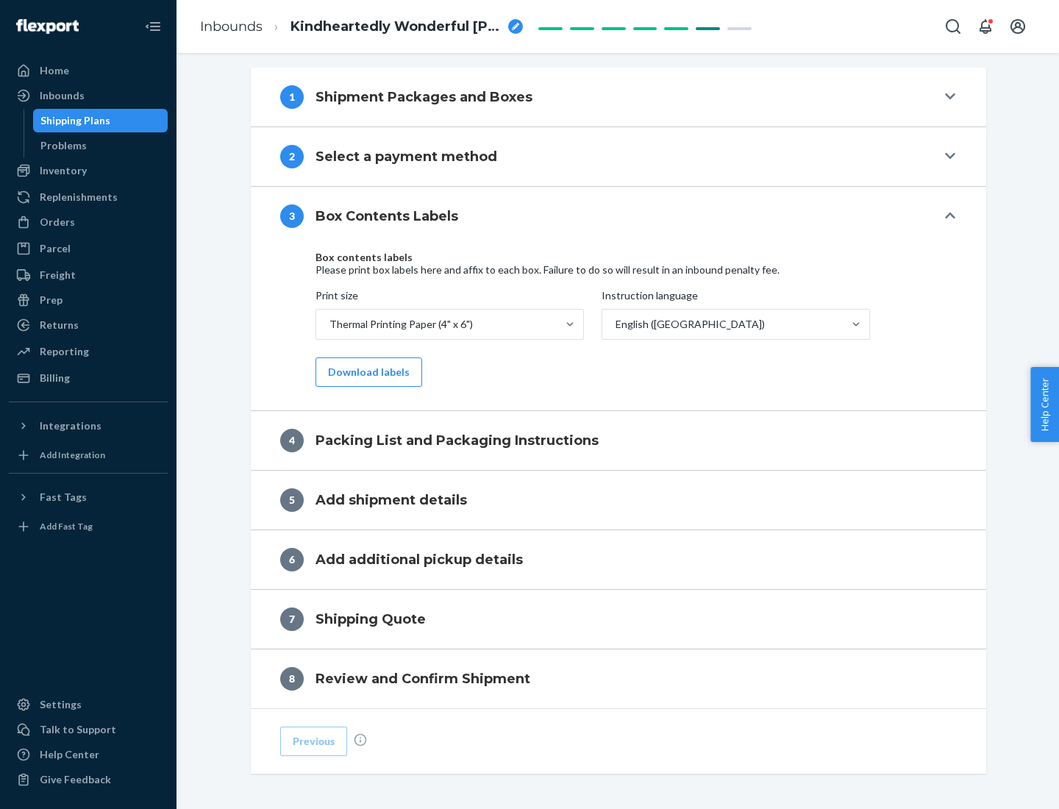
scroll to position [469, 0]
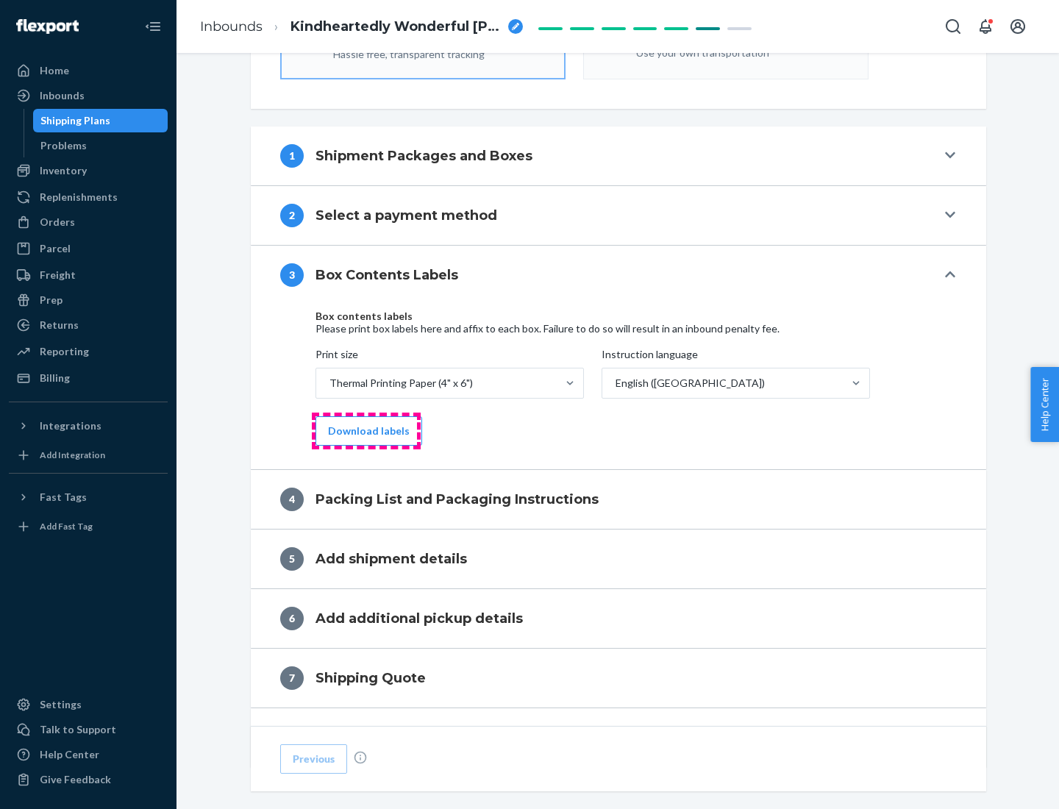
click at [366, 431] on button "Download labels" at bounding box center [369, 430] width 107 height 29
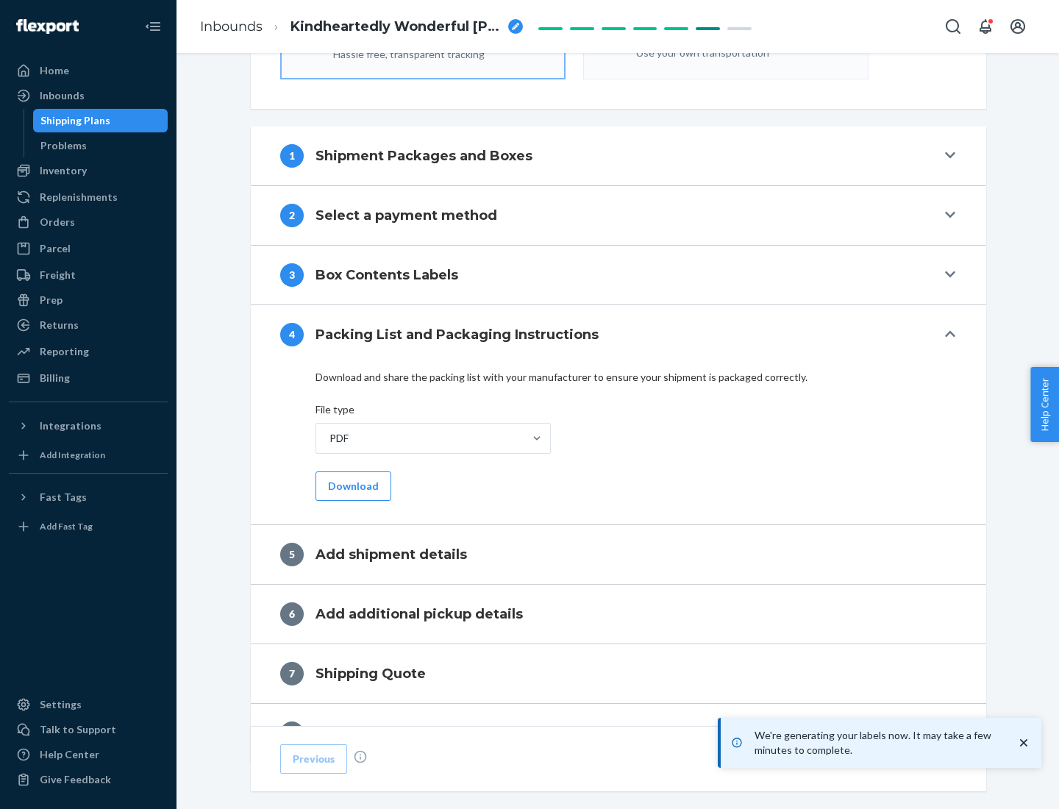
scroll to position [524, 0]
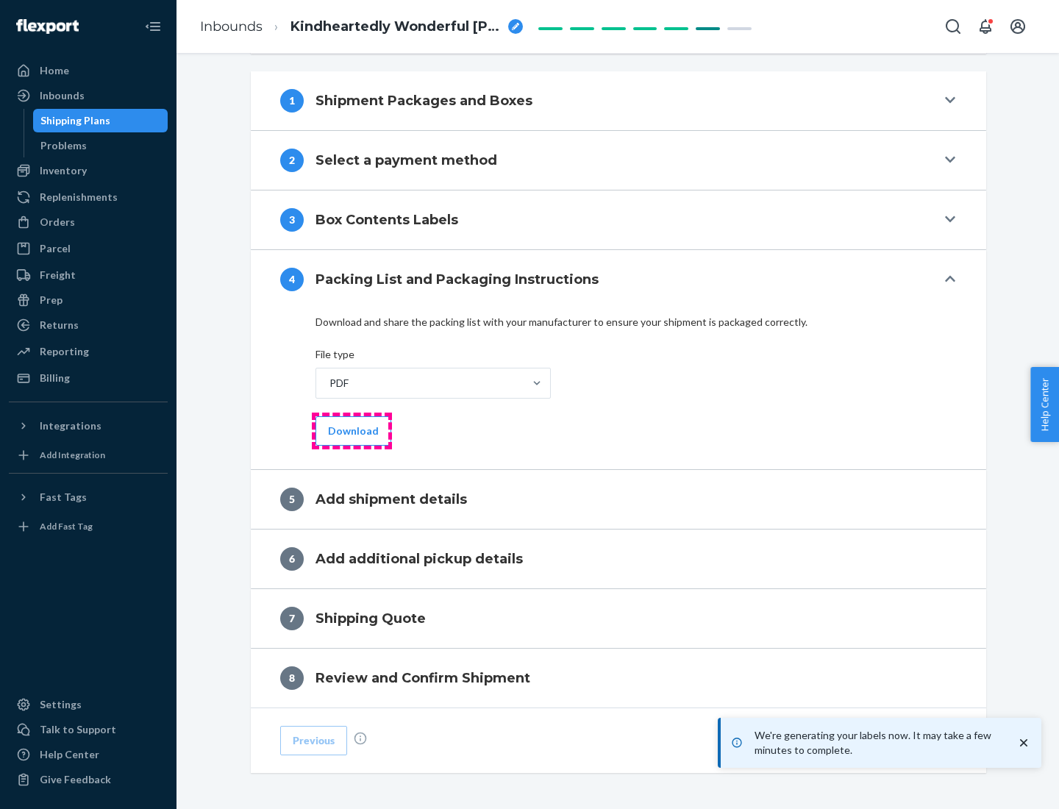
click at [352, 430] on button "Download" at bounding box center [354, 430] width 76 height 29
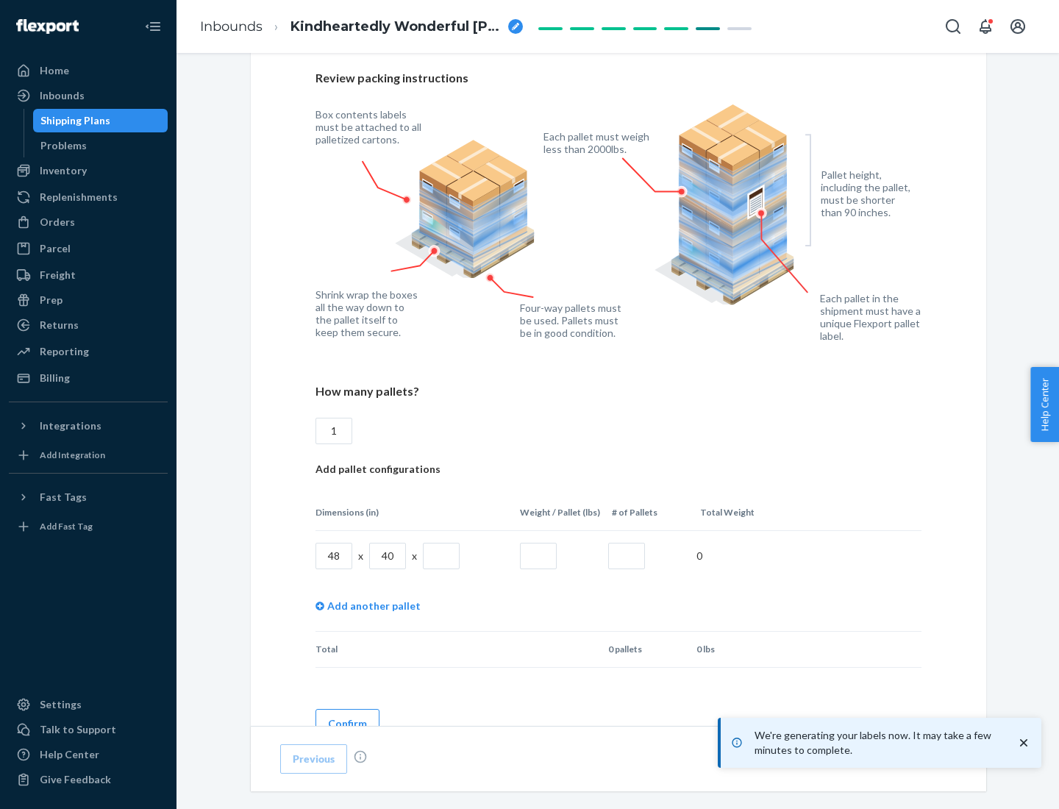
scroll to position [1069, 0]
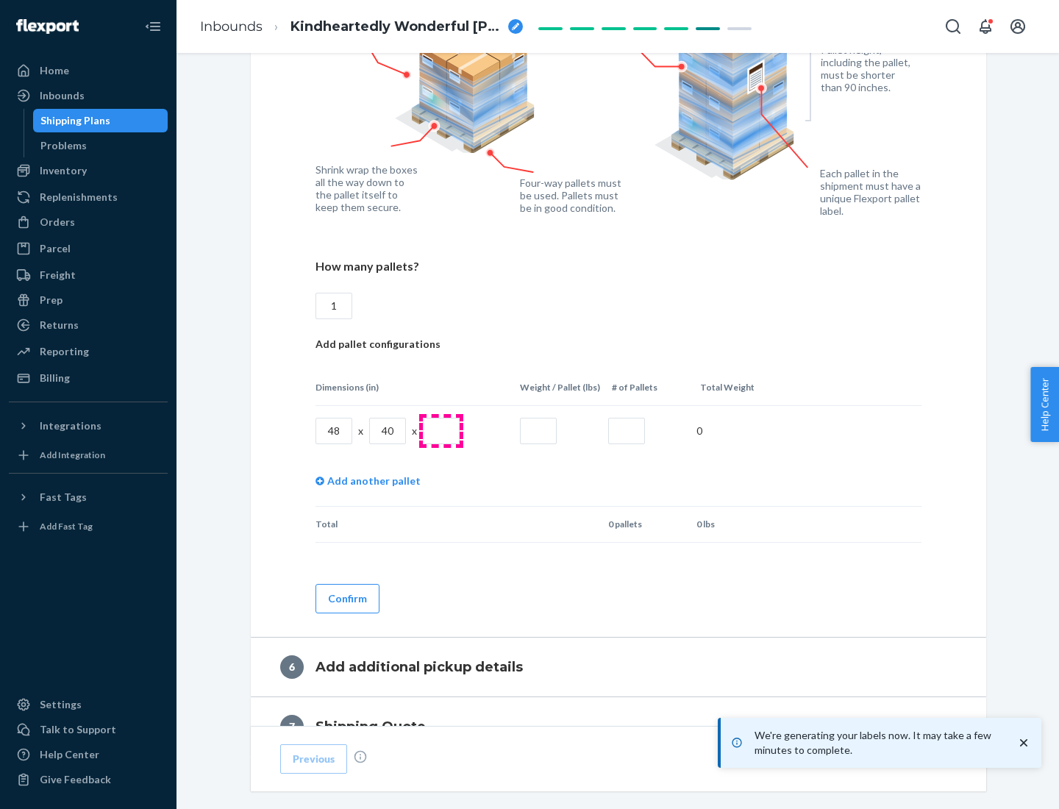
type input "1"
type input "40"
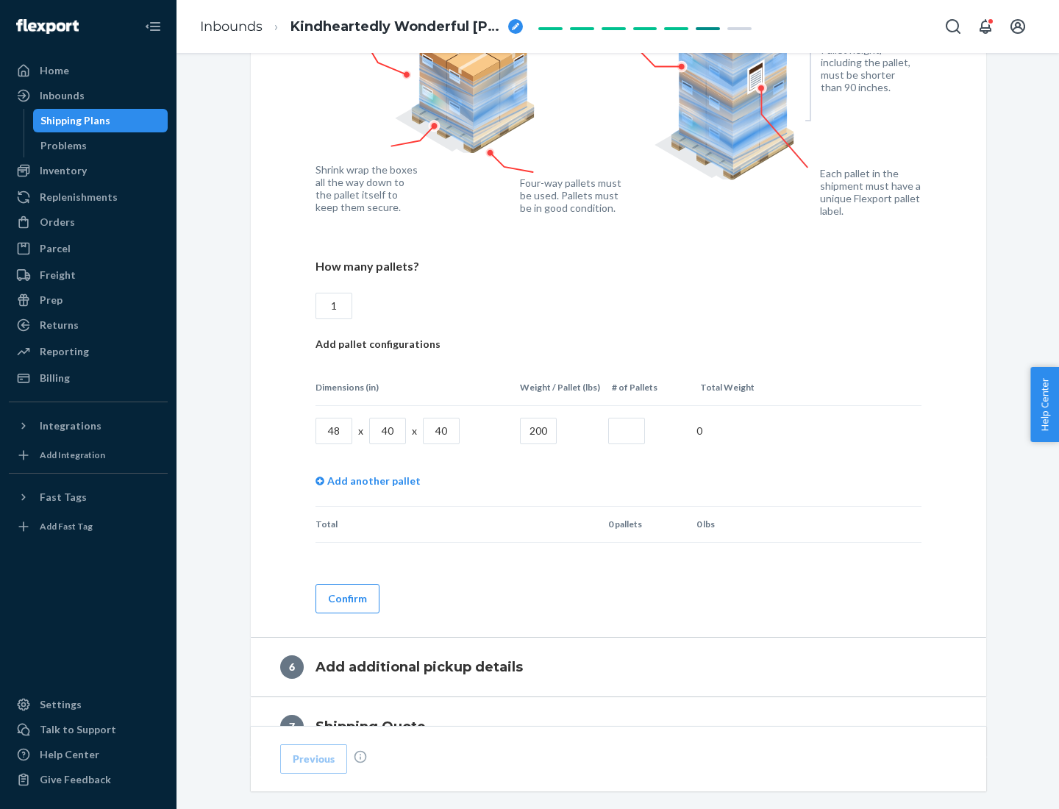
type input "200"
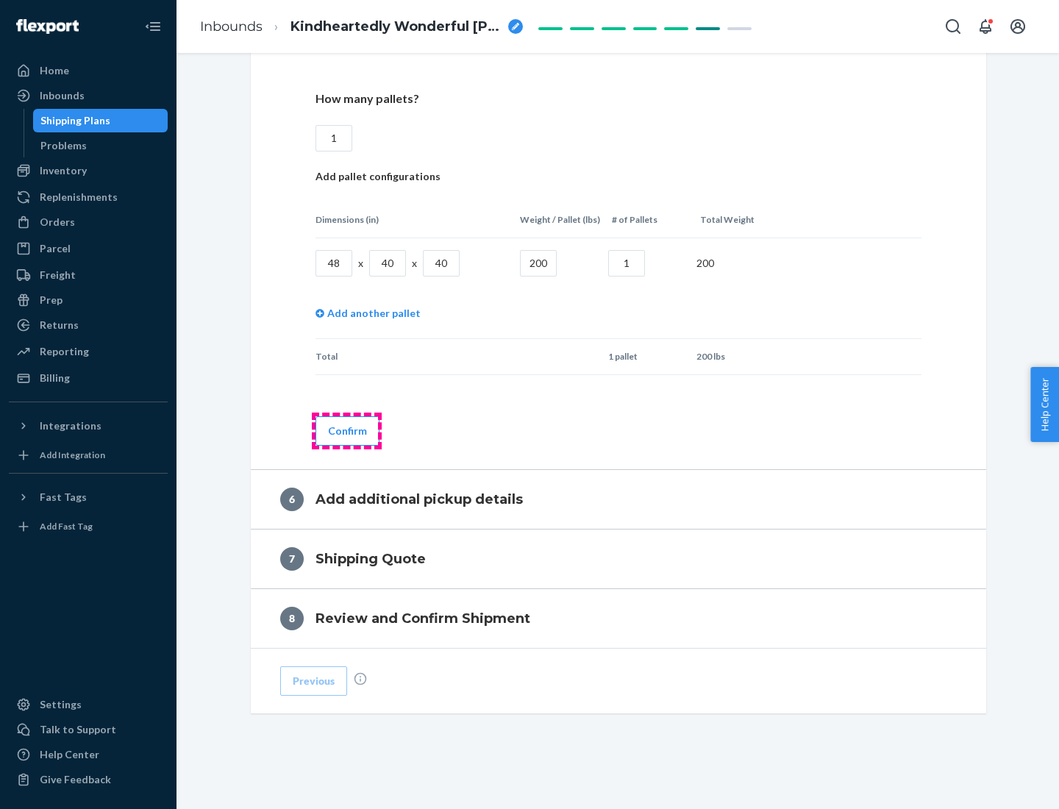
type input "1"
click at [347, 430] on button "Confirm" at bounding box center [348, 430] width 64 height 29
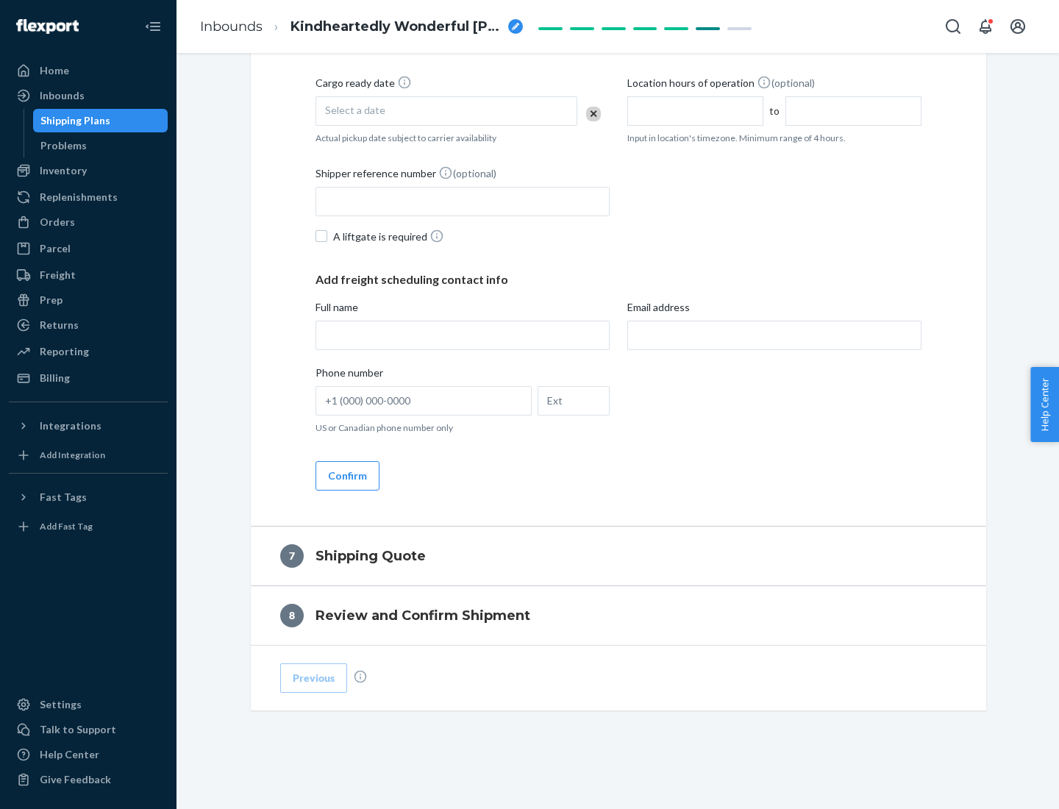
scroll to position [563, 0]
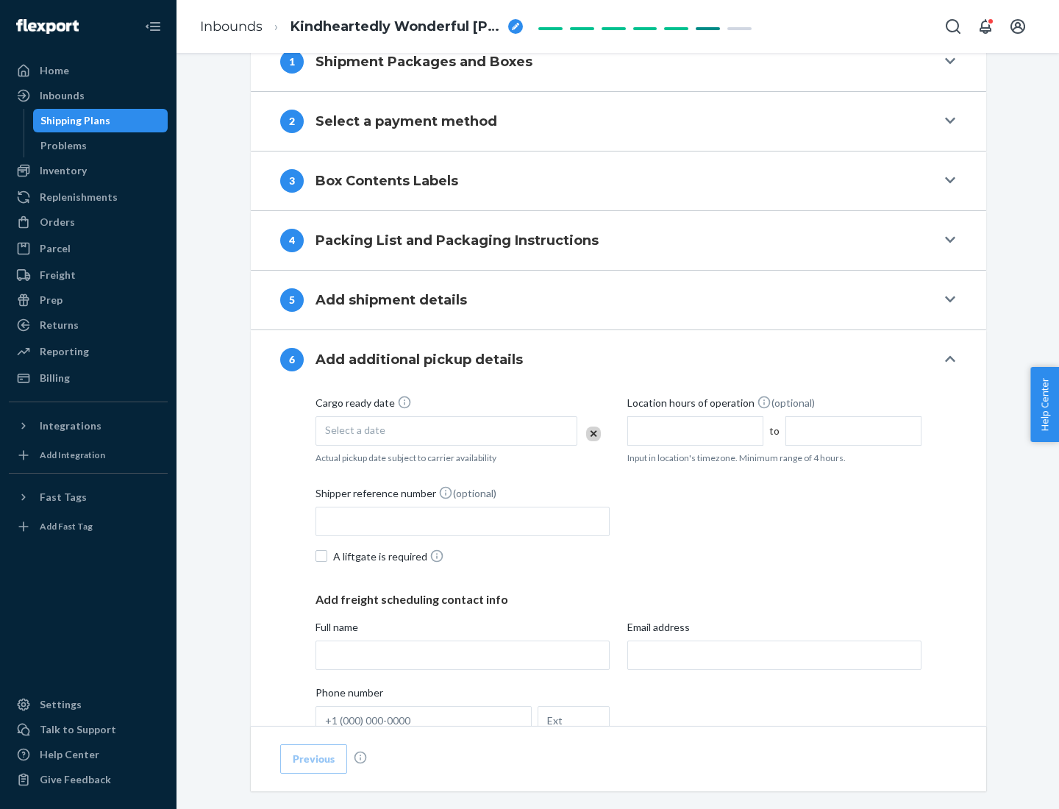
click at [447, 430] on div "Select a date" at bounding box center [447, 430] width 262 height 29
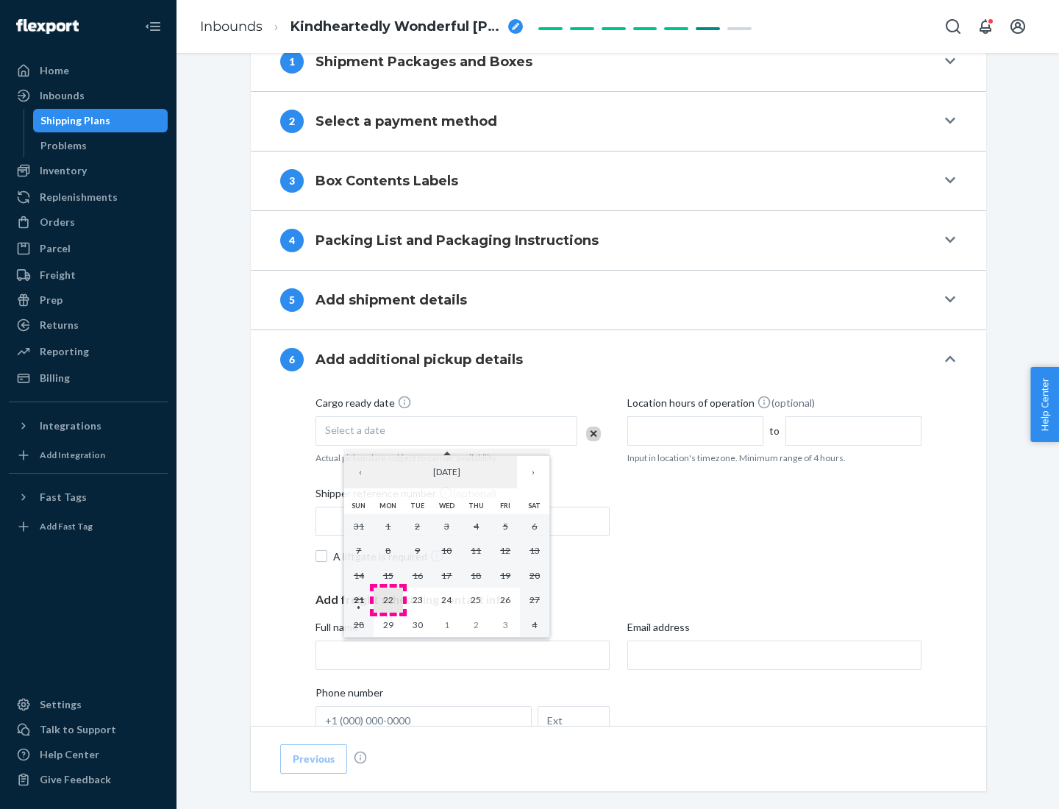
click at [388, 600] on abbr "22" at bounding box center [388, 599] width 10 height 11
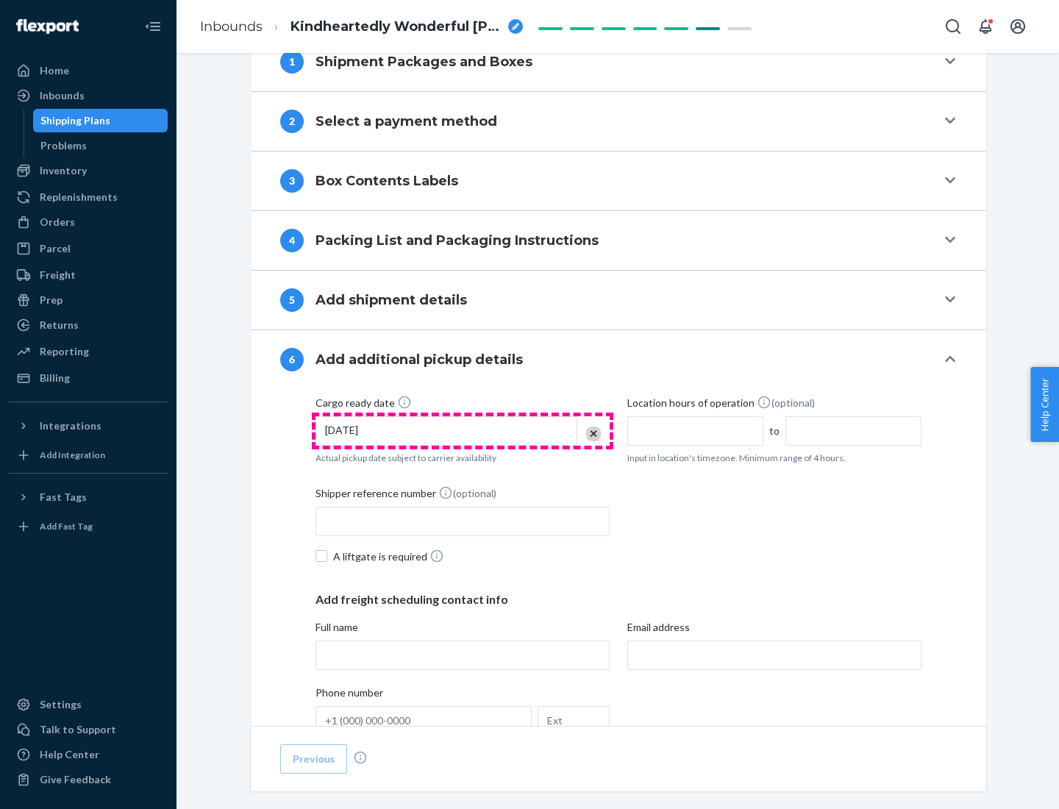
scroll to position [787, 0]
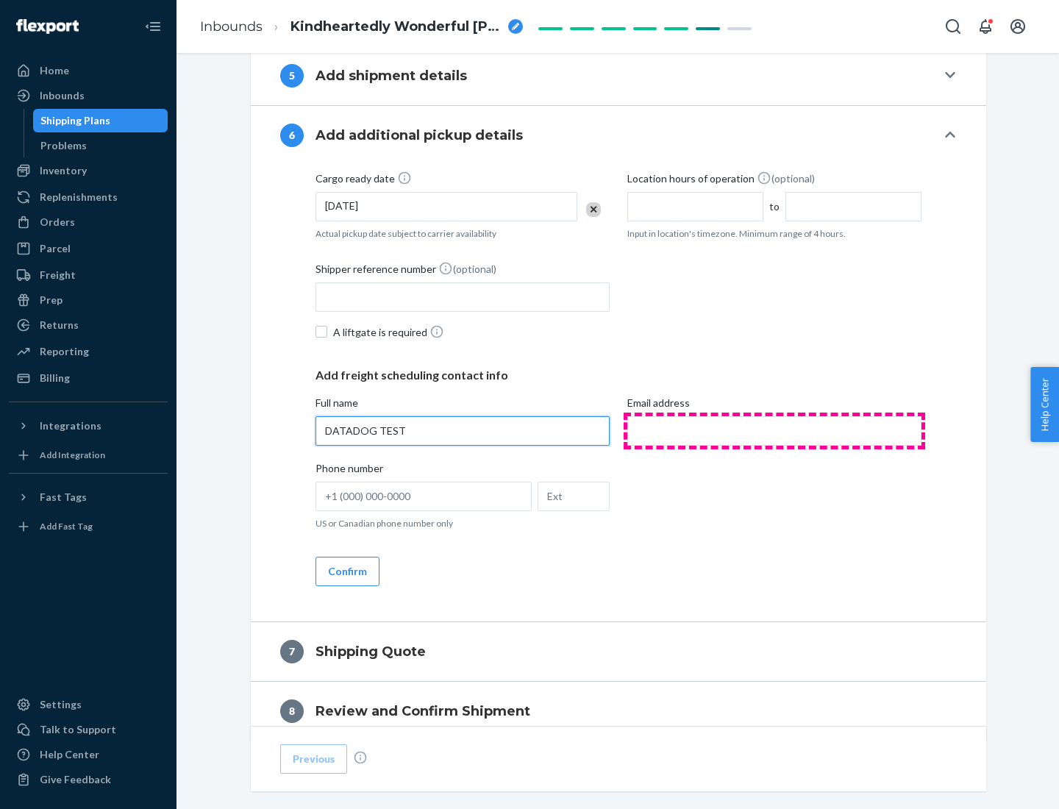
type input "DATADOG TEST"
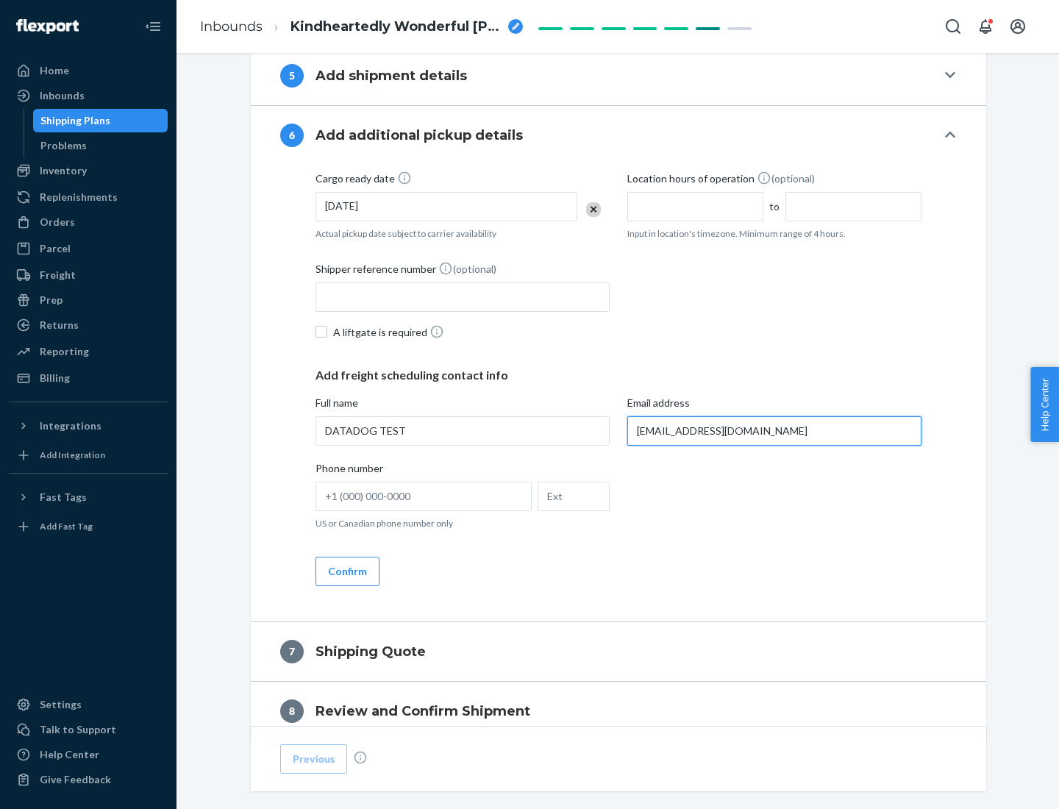
scroll to position [853, 0]
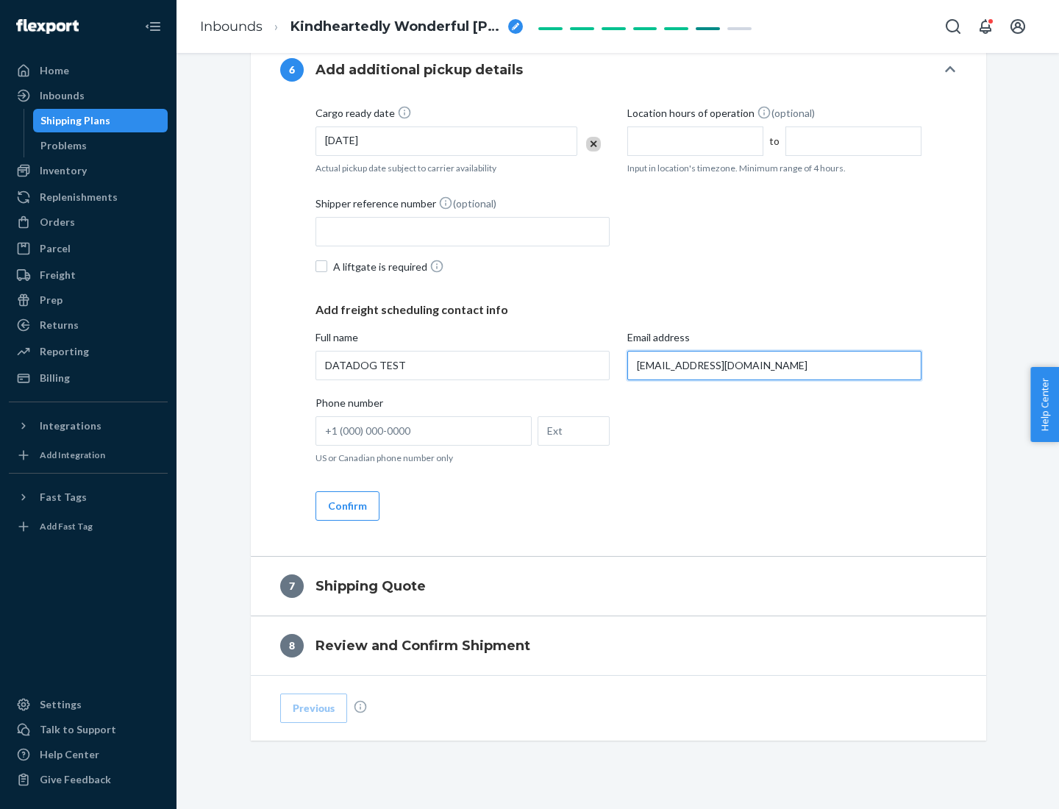
type input "[EMAIL_ADDRESS][DOMAIN_NAME]"
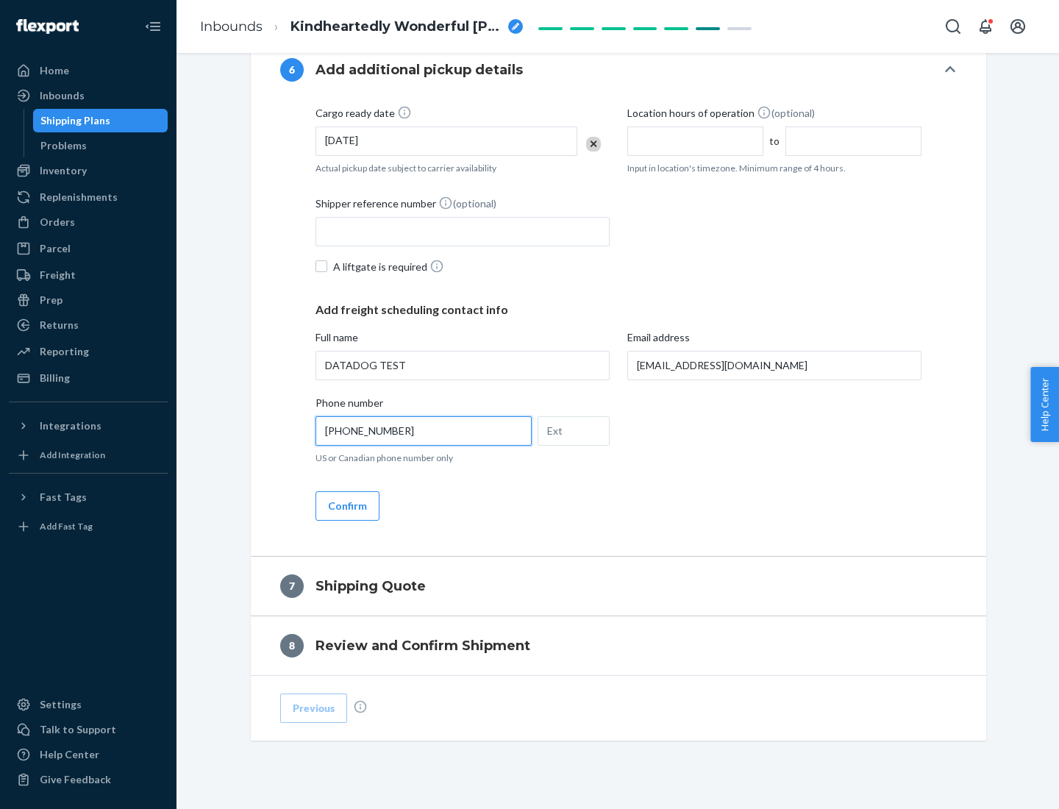
scroll to position [883, 0]
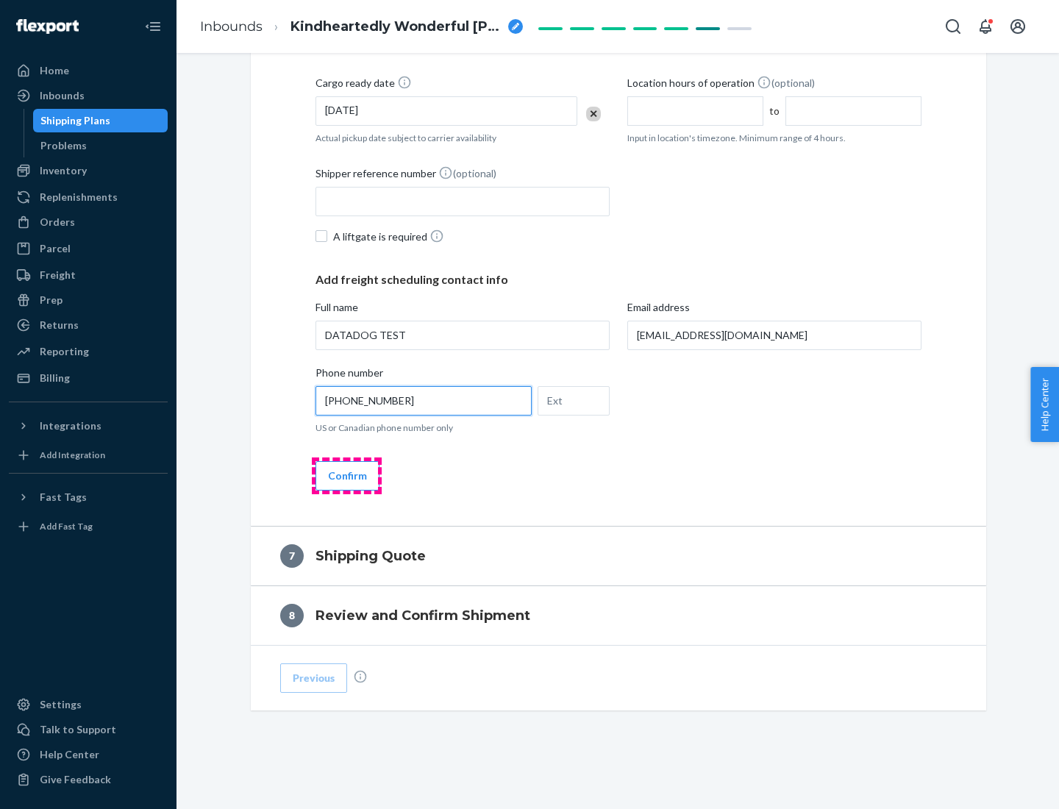
type input "[PHONE_NUMBER]"
click at [347, 475] on button "Confirm" at bounding box center [348, 475] width 64 height 29
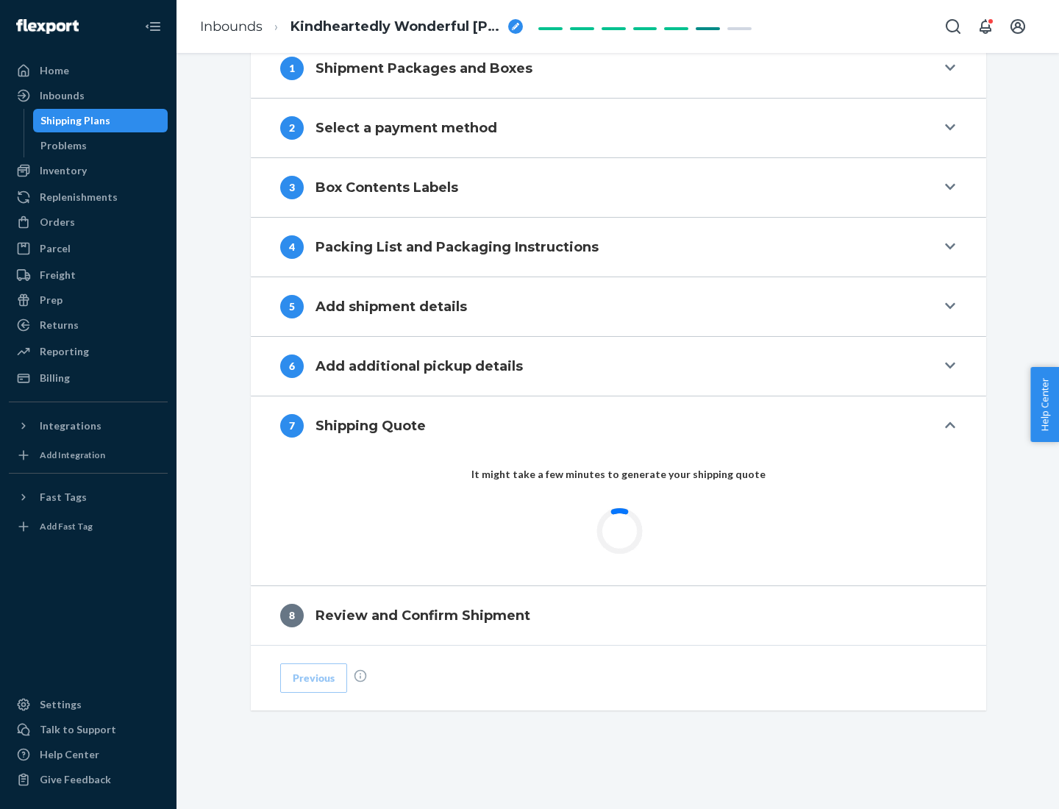
scroll to position [609, 0]
